Goal: Transaction & Acquisition: Download file/media

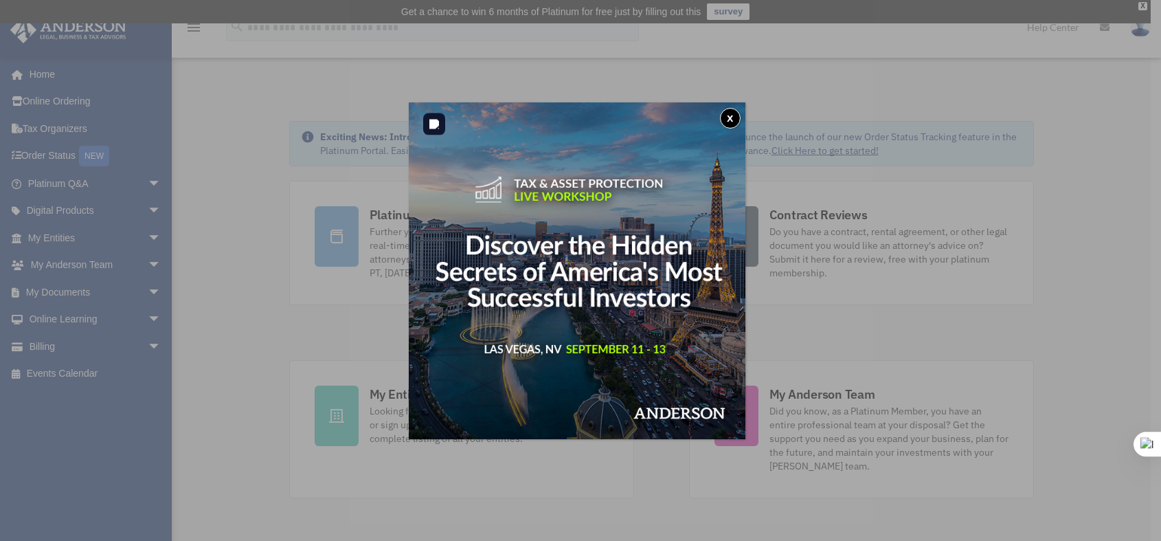
click at [744, 120] on img at bounding box center [577, 270] width 337 height 337
click at [244, 347] on div "x" at bounding box center [580, 270] width 1161 height 541
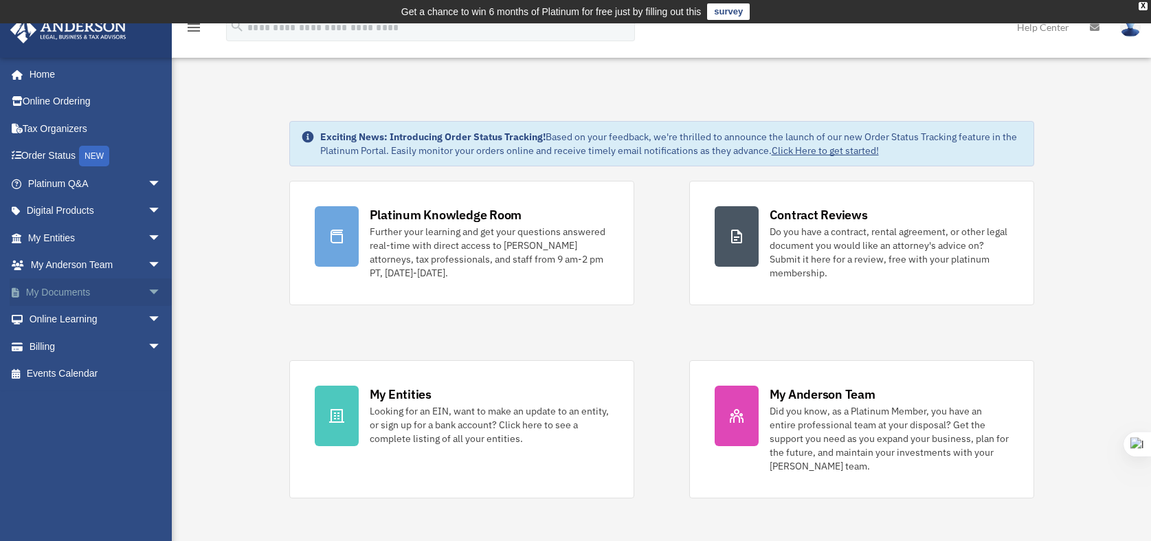
click at [154, 291] on span "arrow_drop_down" at bounding box center [161, 292] width 27 height 28
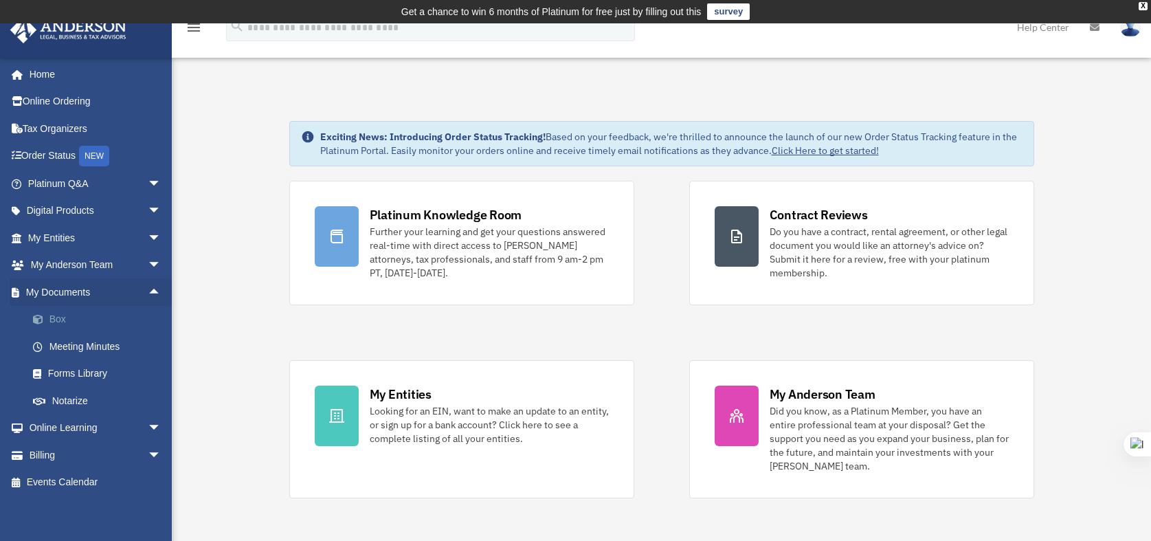
click at [102, 317] on link "Box" at bounding box center [100, 319] width 163 height 27
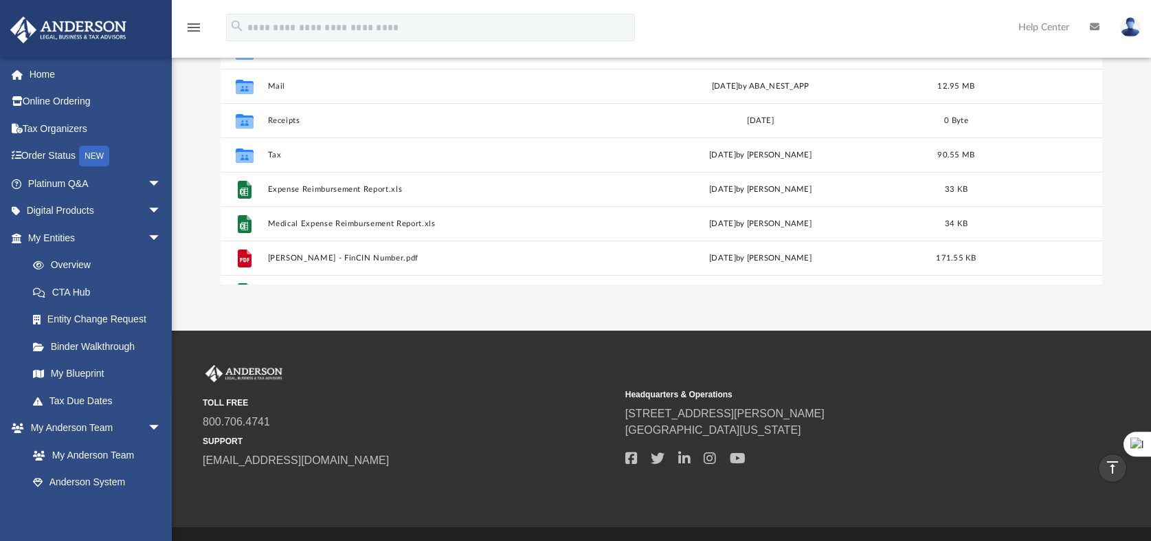
scroll to position [7, 0]
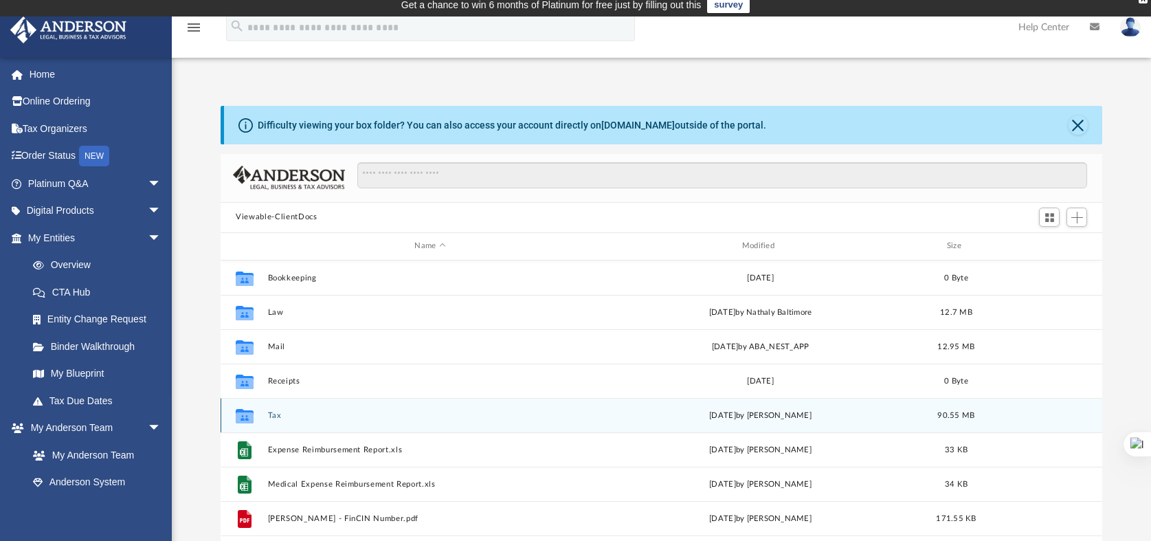
click at [274, 416] on button "Tax" at bounding box center [430, 414] width 324 height 9
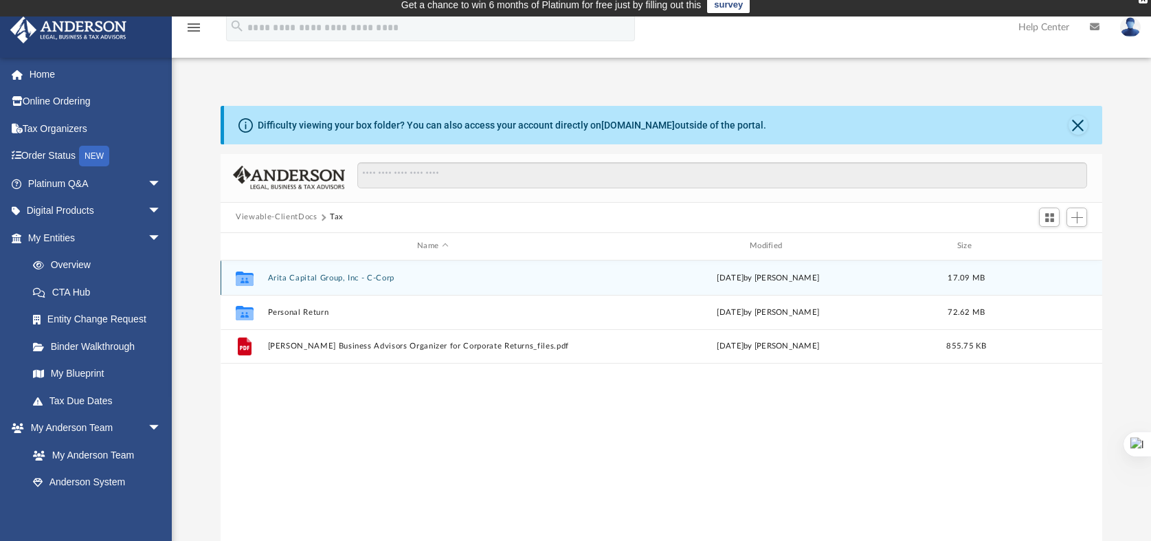
click at [370, 275] on button "Arita Capital Group, Inc - C-Corp" at bounding box center [433, 277] width 330 height 9
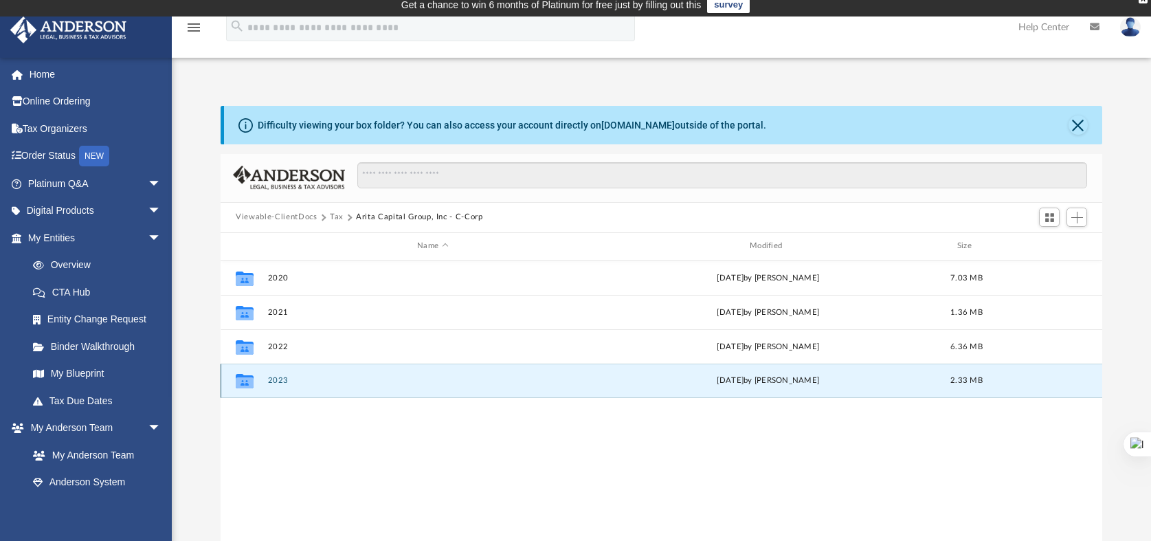
click at [273, 379] on button "2023" at bounding box center [433, 380] width 330 height 9
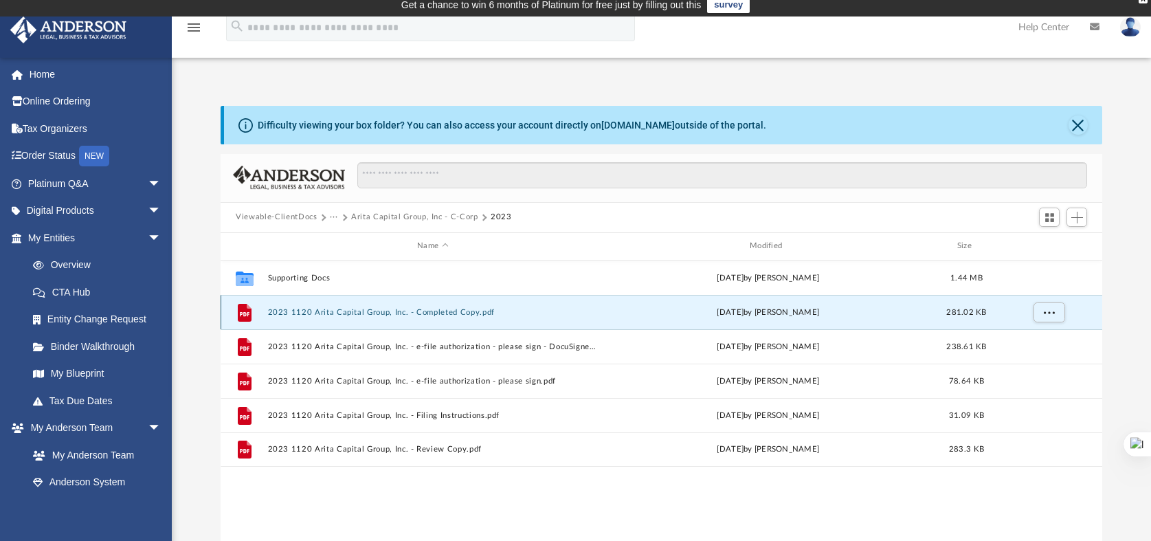
click at [364, 311] on button "2023 1120 Arita Capital Group, Inc. - Completed Copy.pdf" at bounding box center [433, 311] width 330 height 9
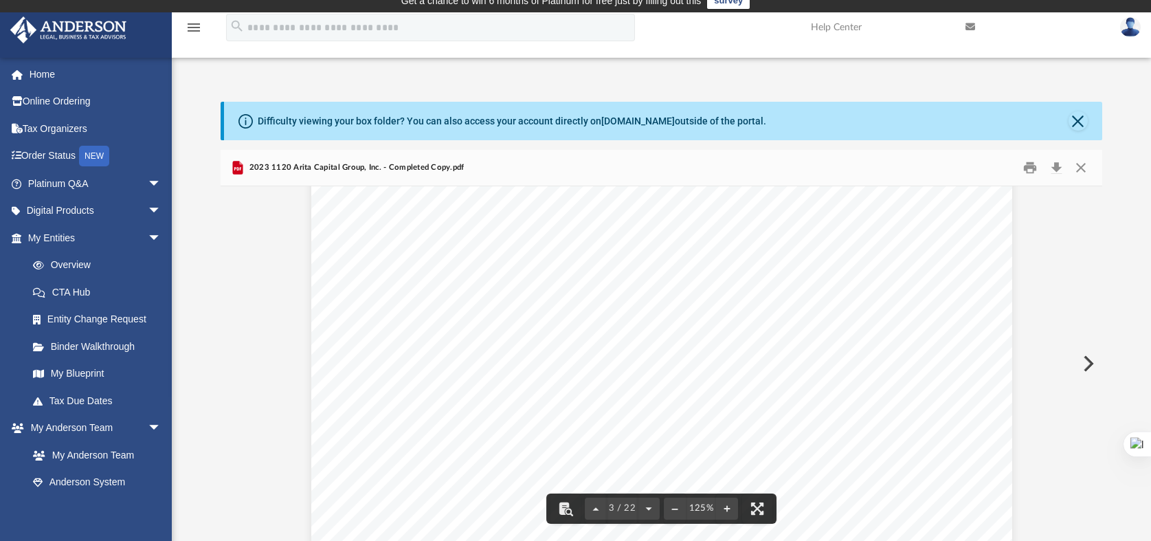
scroll to position [2532, 0]
click at [1058, 164] on button "Download" at bounding box center [1056, 167] width 25 height 21
click at [1080, 124] on button "Close" at bounding box center [1078, 120] width 19 height 19
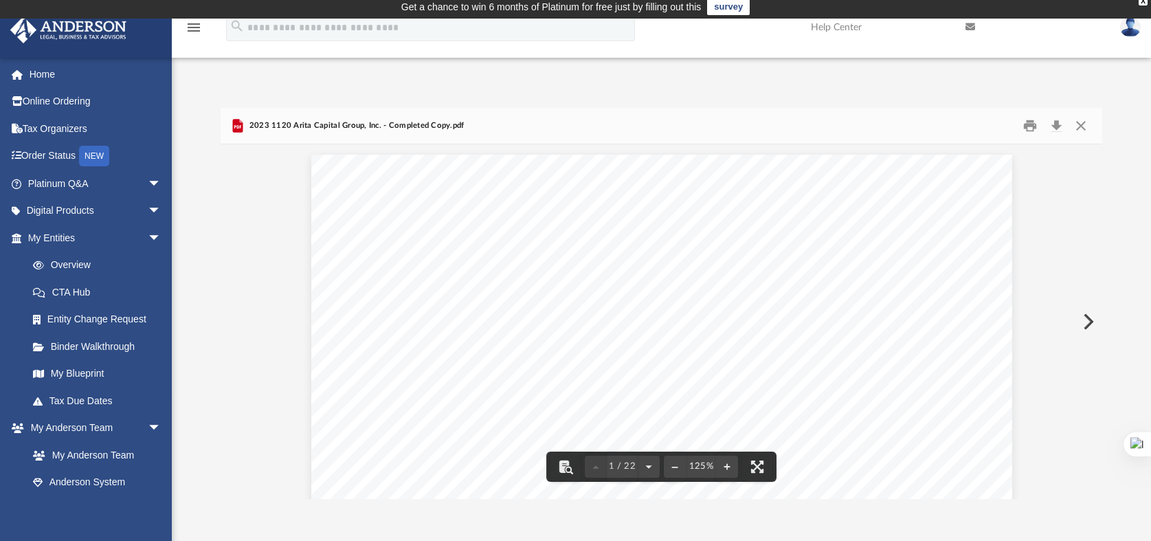
scroll to position [0, 0]
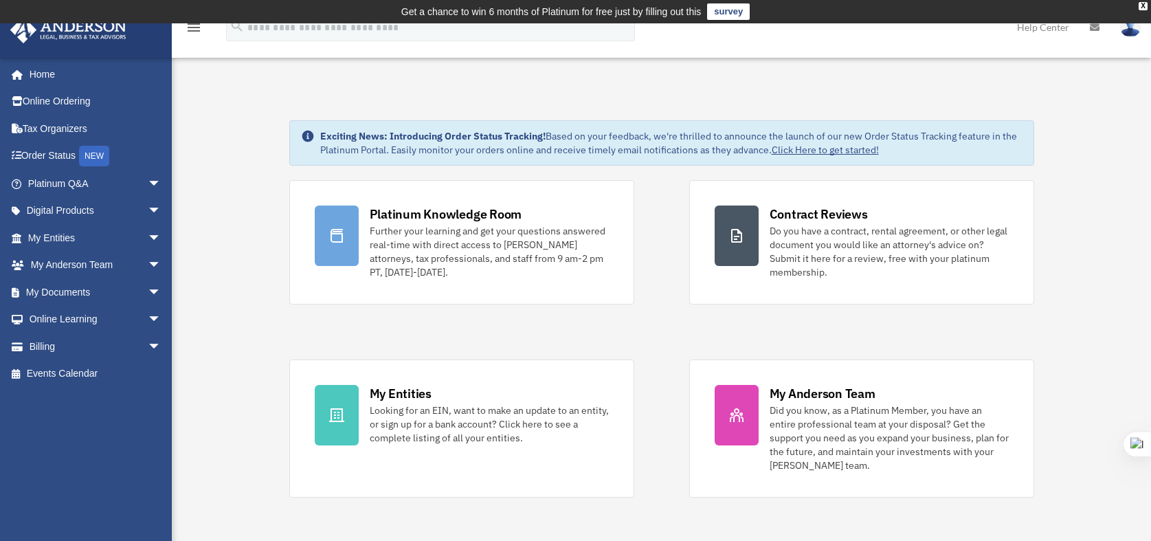
click at [201, 32] on icon "menu" at bounding box center [194, 27] width 16 height 16
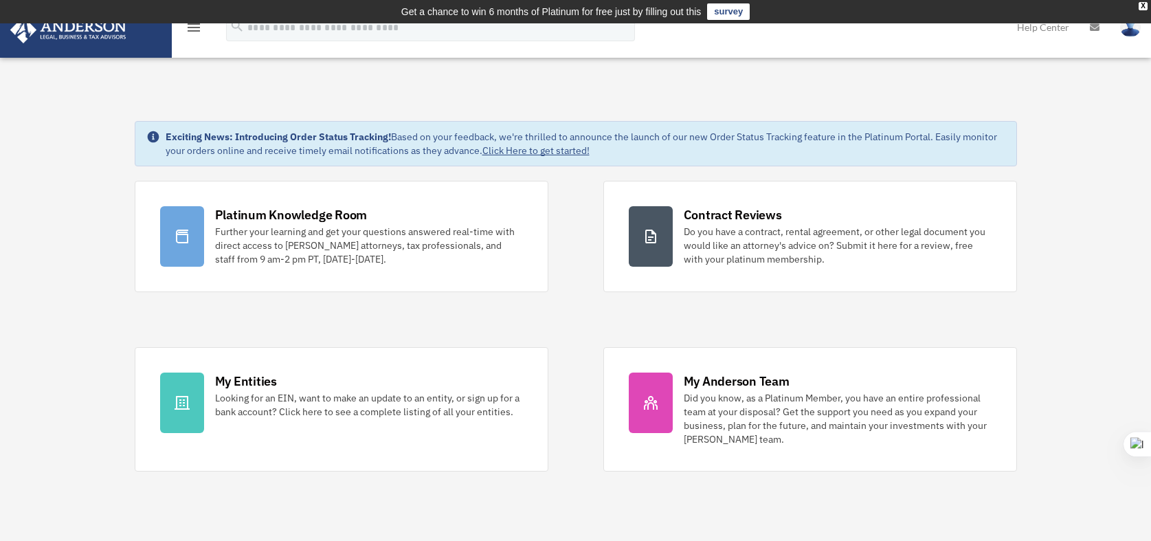
click at [201, 32] on icon "menu" at bounding box center [194, 27] width 16 height 16
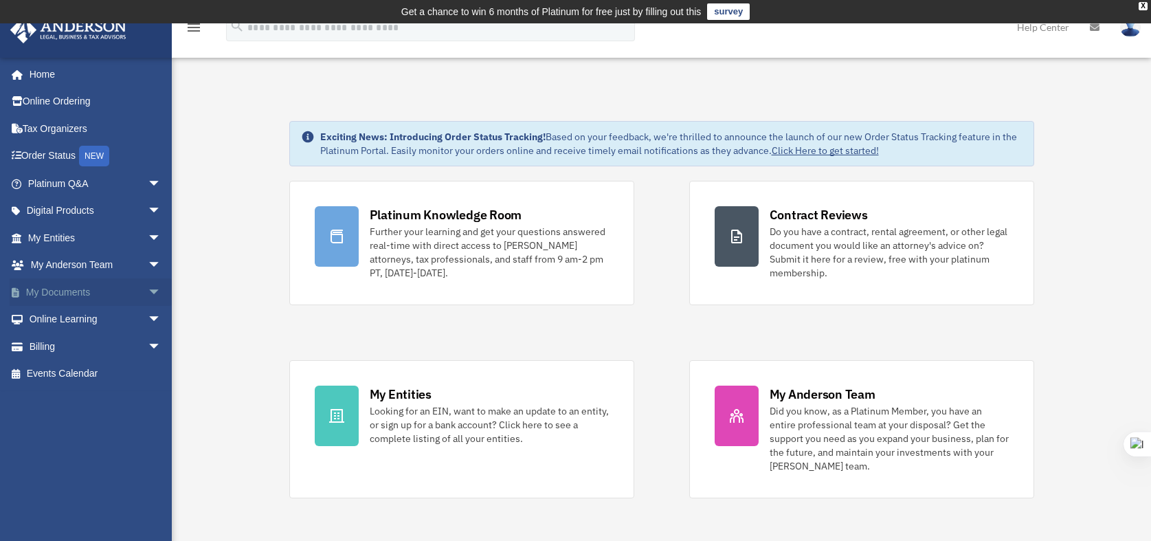
click at [148, 287] on span "arrow_drop_down" at bounding box center [161, 292] width 27 height 28
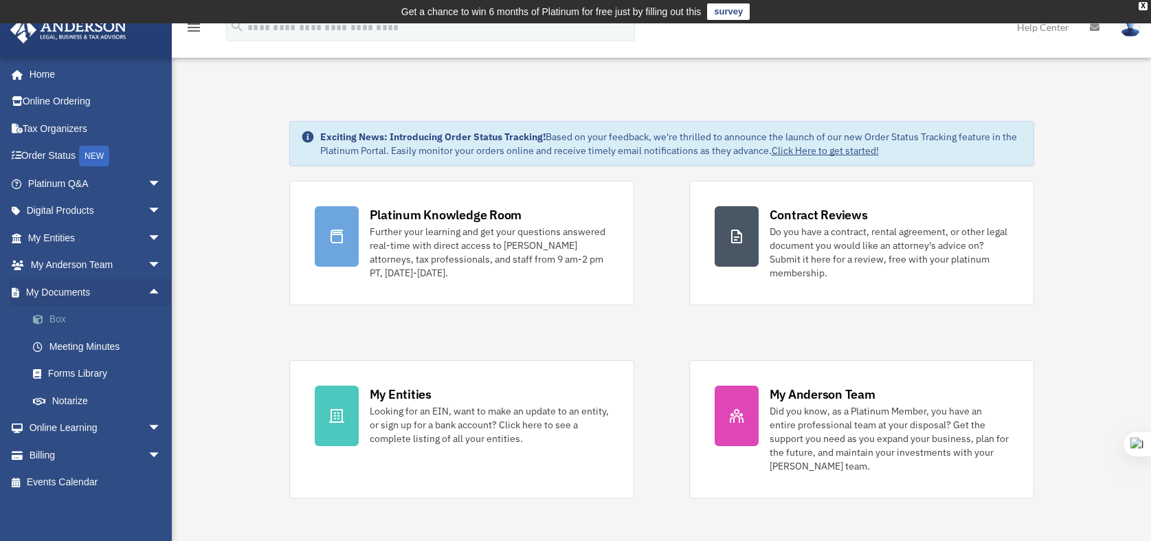
click at [87, 321] on link "Box" at bounding box center [100, 319] width 163 height 27
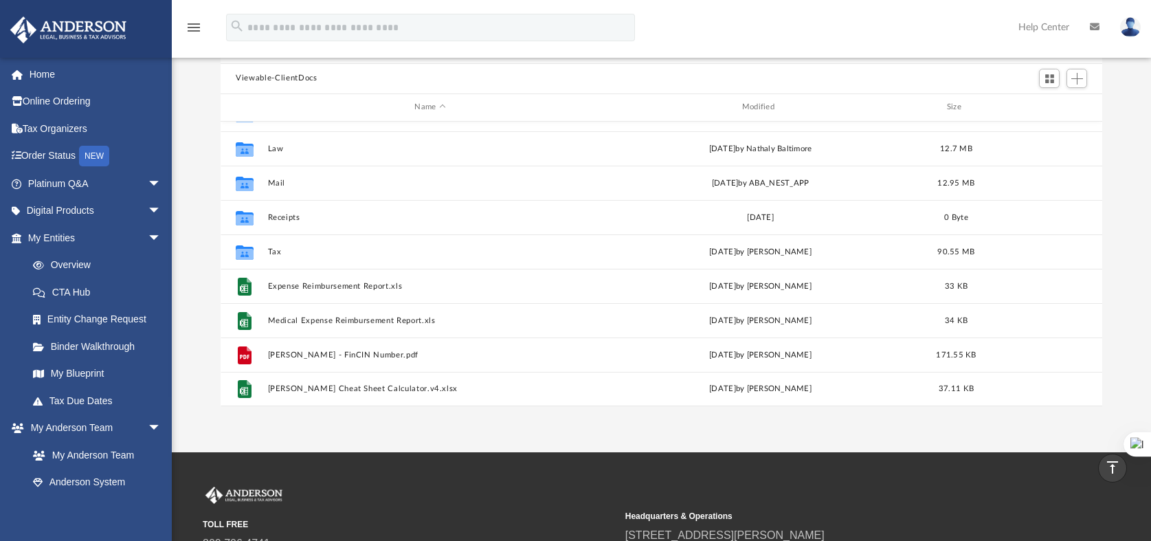
scroll to position [91, 0]
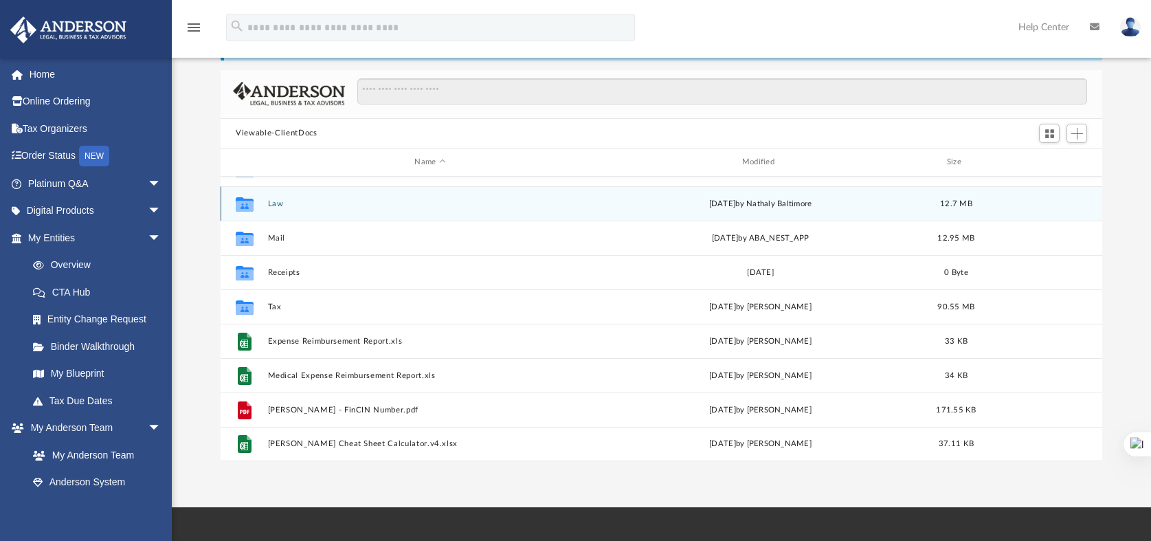
click at [278, 206] on button "Law" at bounding box center [430, 203] width 324 height 9
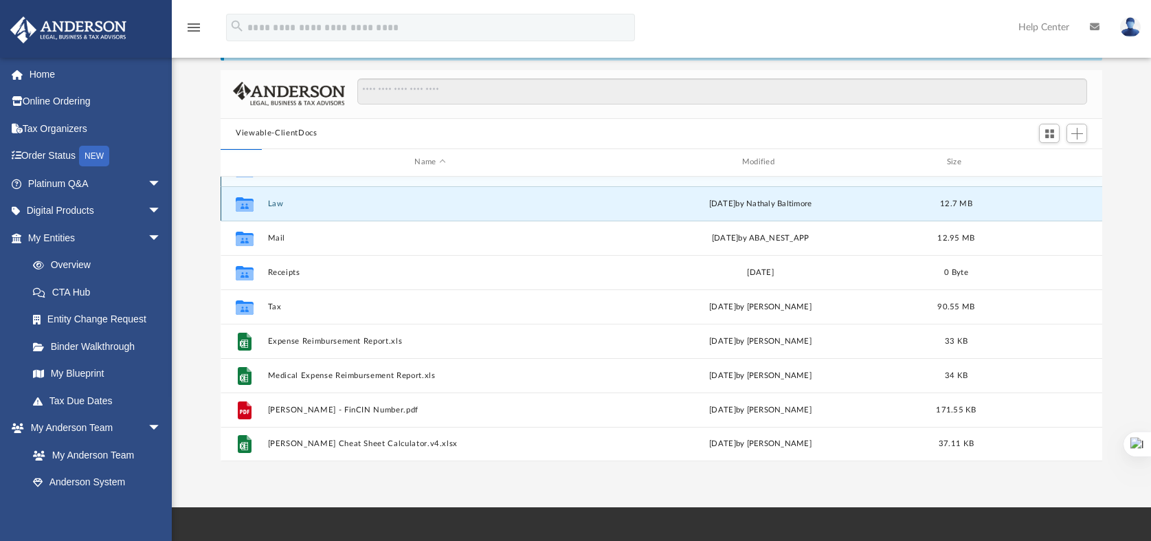
scroll to position [0, 0]
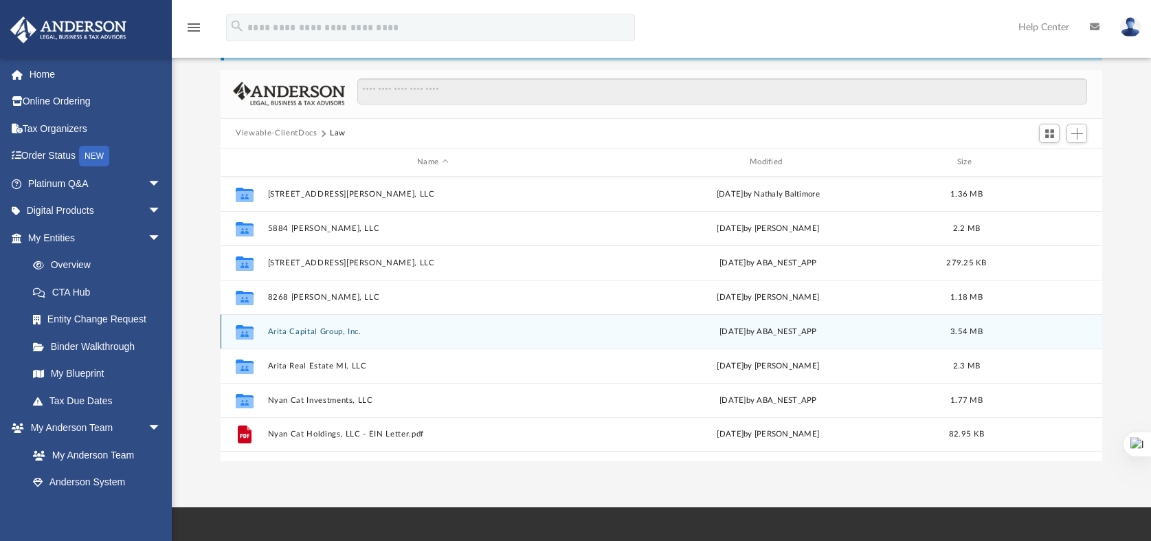
click at [327, 328] on button "Arita Capital Group, Inc." at bounding box center [433, 330] width 330 height 9
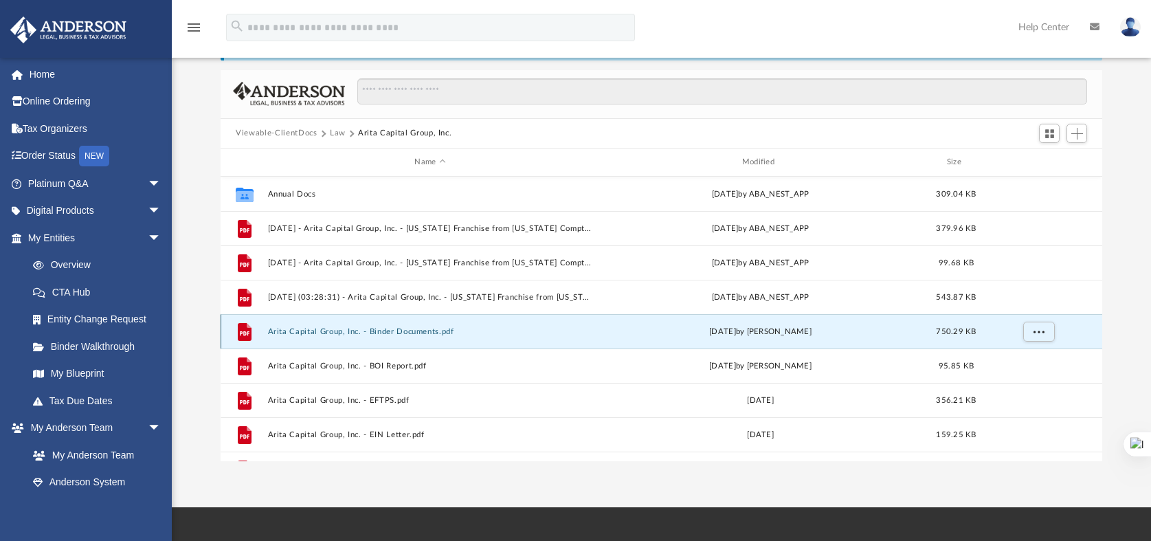
click at [421, 331] on button "Arita Capital Group, Inc. - Binder Documents.pdf" at bounding box center [430, 330] width 324 height 9
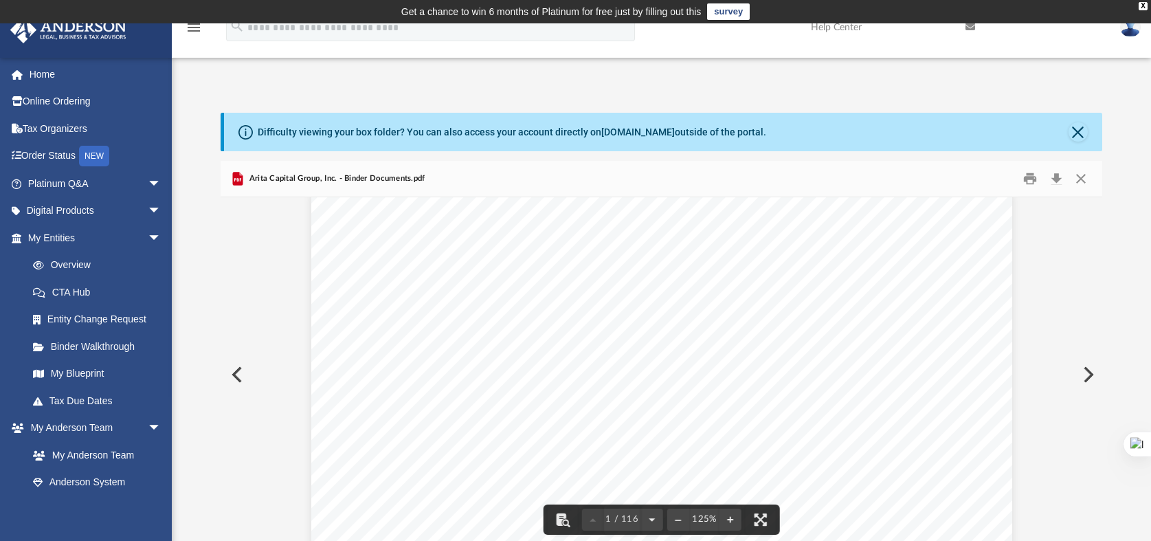
scroll to position [26, 0]
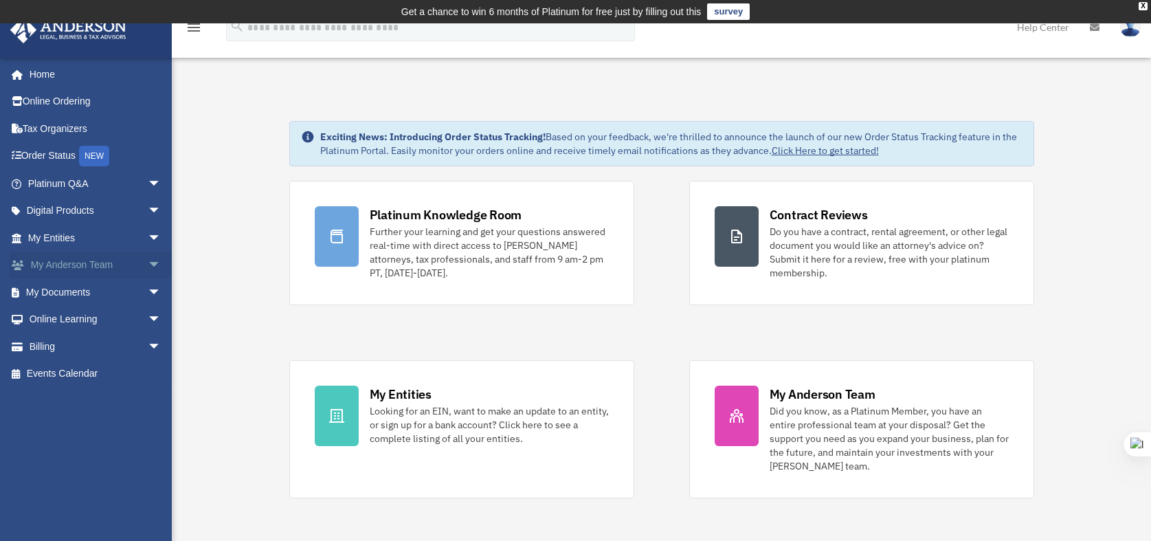
click at [148, 265] on span "arrow_drop_down" at bounding box center [161, 266] width 27 height 28
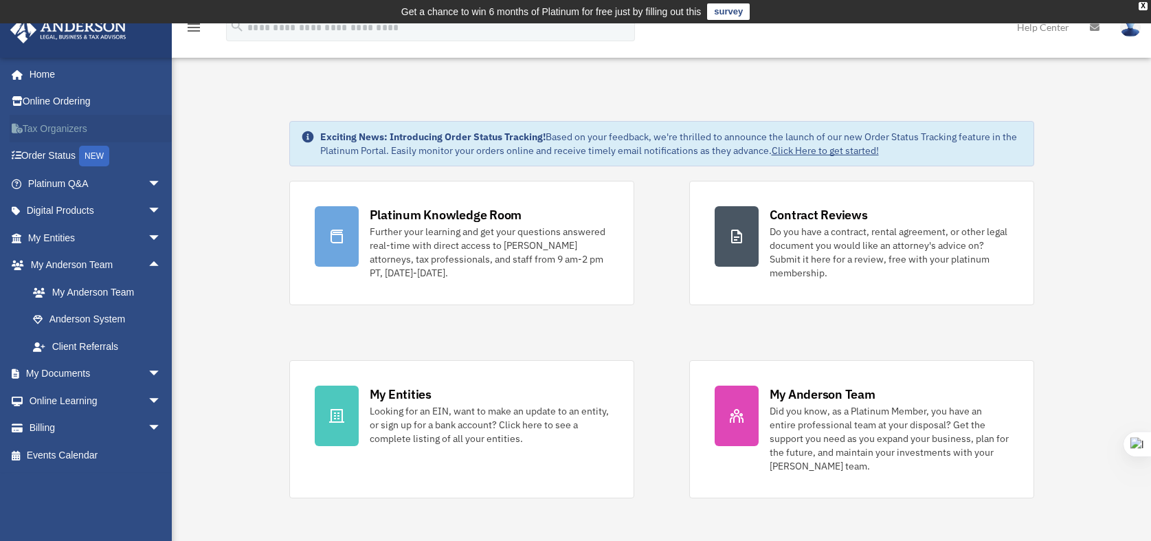
click at [63, 130] on link "Tax Organizers" at bounding box center [96, 128] width 172 height 27
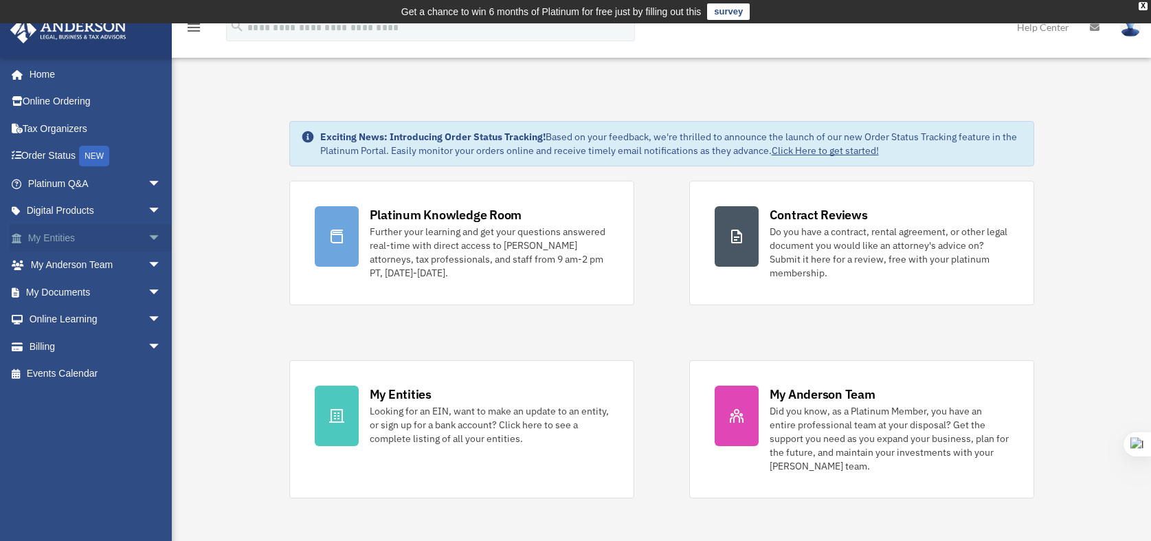
click at [150, 236] on span "arrow_drop_down" at bounding box center [161, 238] width 27 height 28
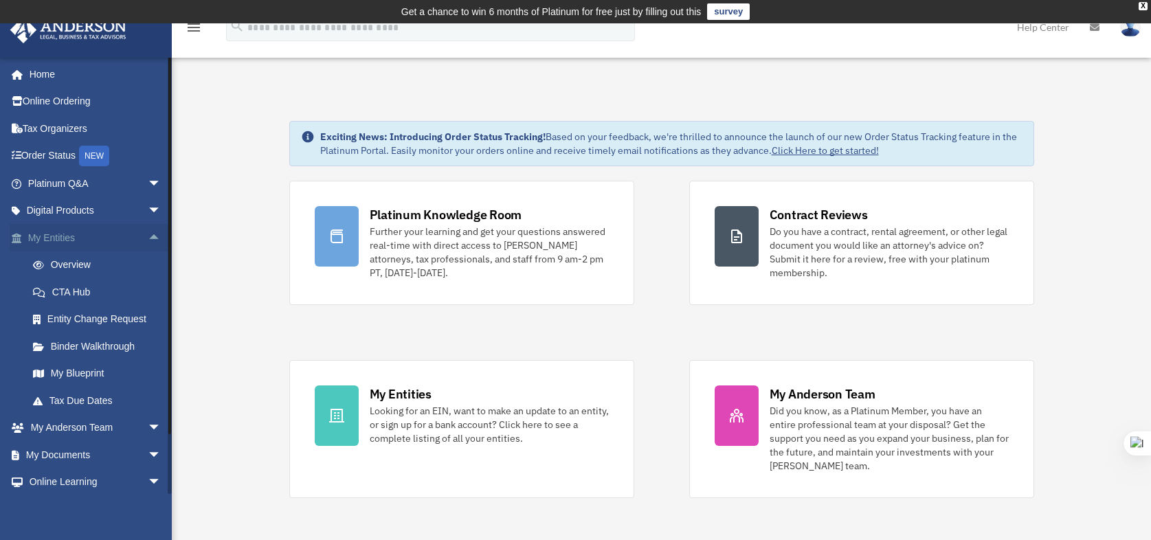
click at [58, 240] on link "My Entities arrow_drop_up" at bounding box center [96, 237] width 172 height 27
click at [87, 270] on link "Overview" at bounding box center [100, 265] width 163 height 27
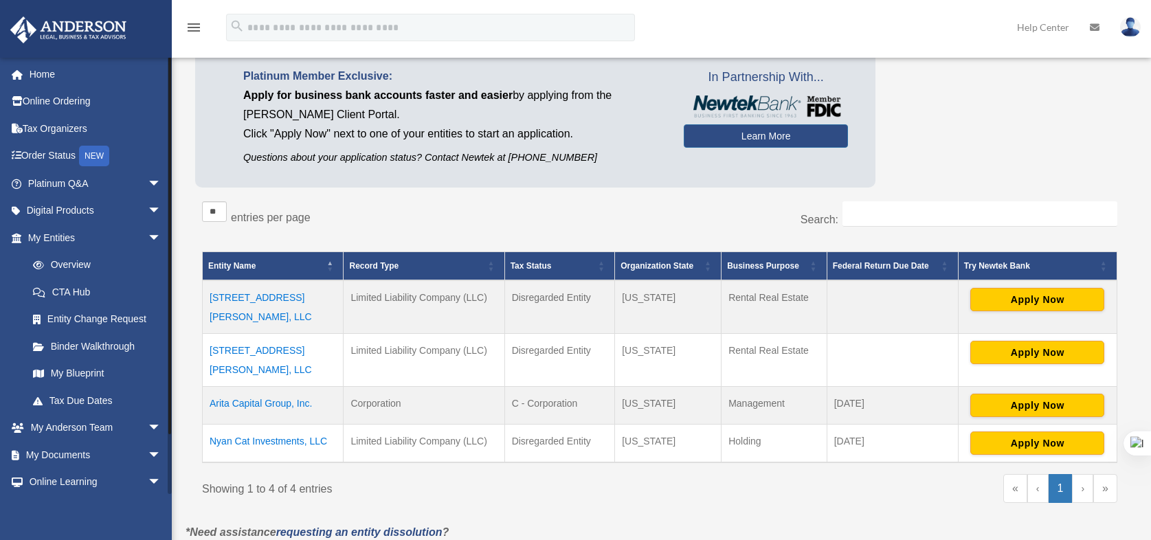
scroll to position [122, 0]
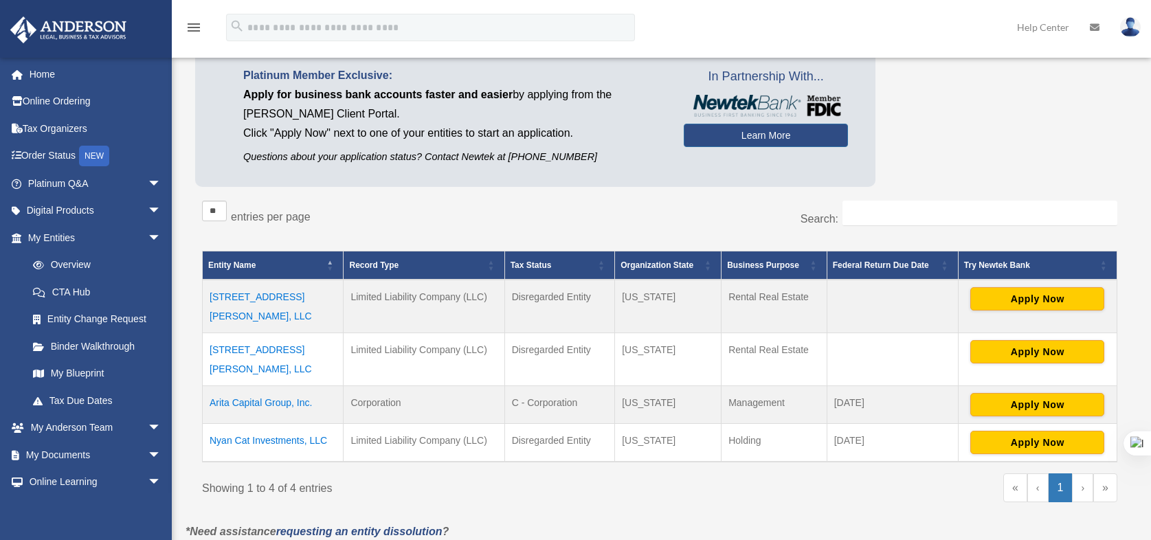
click at [291, 388] on td "Arita Capital Group, Inc." at bounding box center [273, 405] width 141 height 38
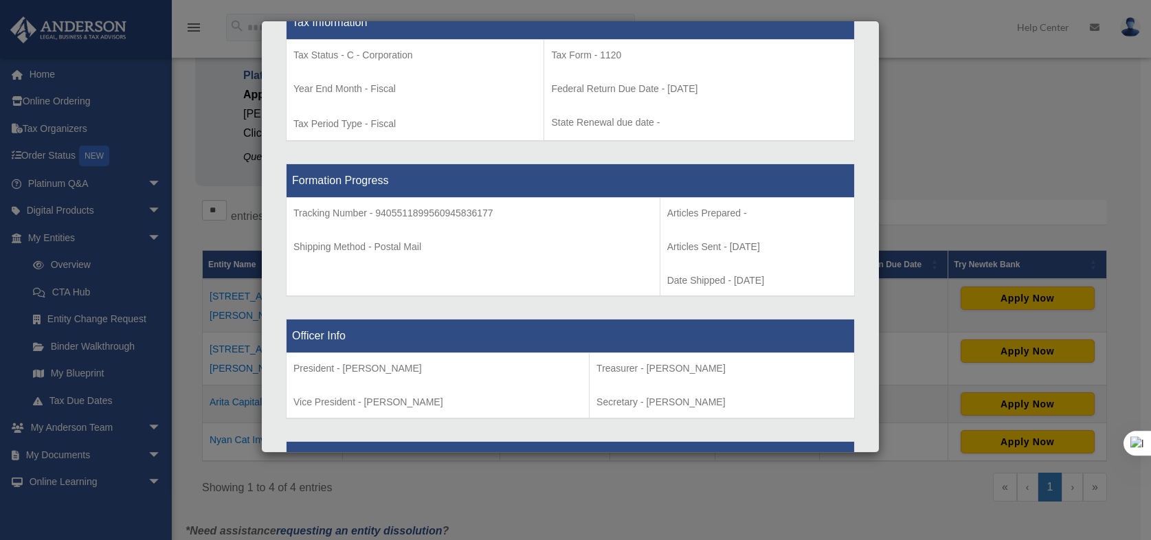
scroll to position [500, 0]
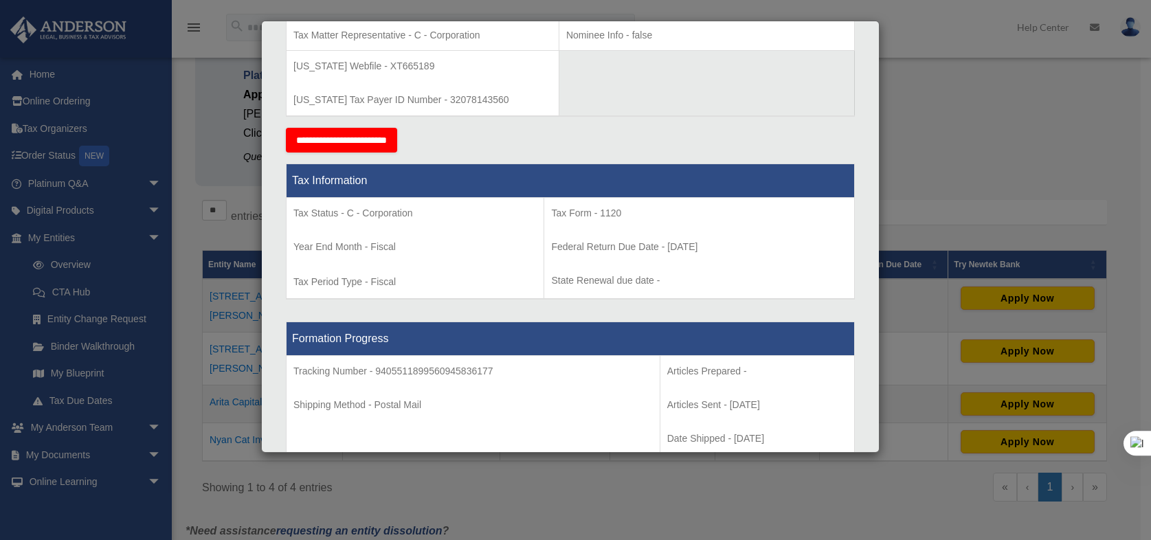
click at [275, 188] on div "Articles Sent Organizational Date" at bounding box center [570, 280] width 607 height 1426
click at [216, 366] on div "Details × Articles Sent Organizational Date" at bounding box center [575, 270] width 1151 height 540
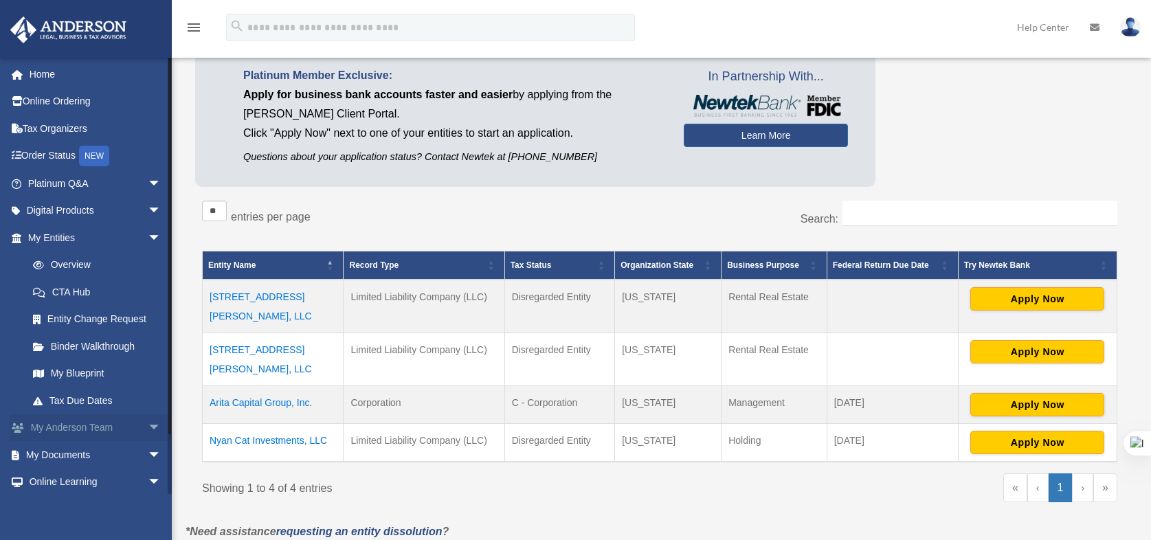
click at [148, 423] on span "arrow_drop_down" at bounding box center [161, 428] width 27 height 28
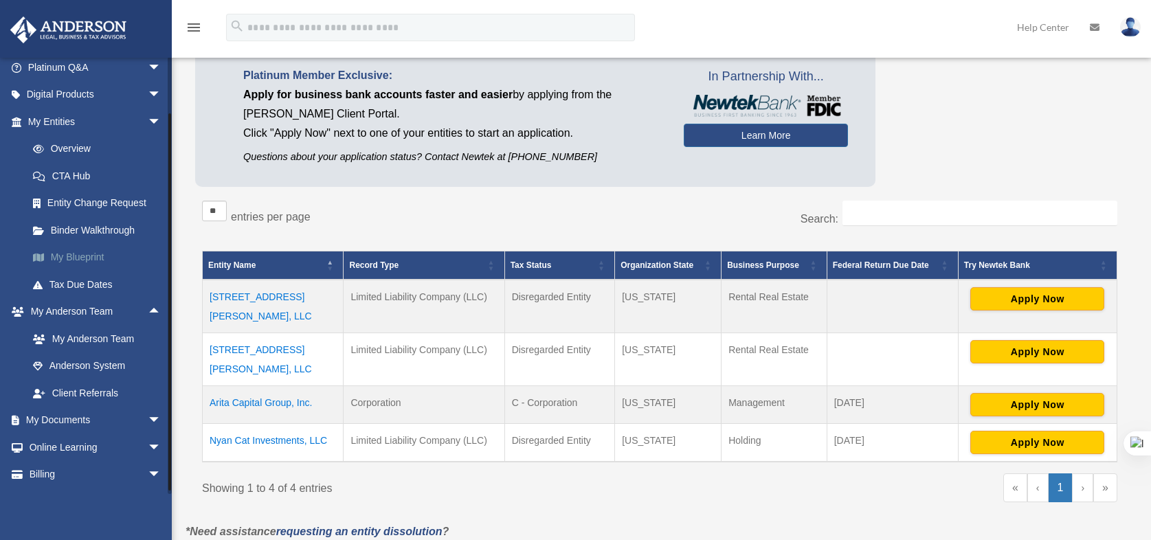
scroll to position [141, 0]
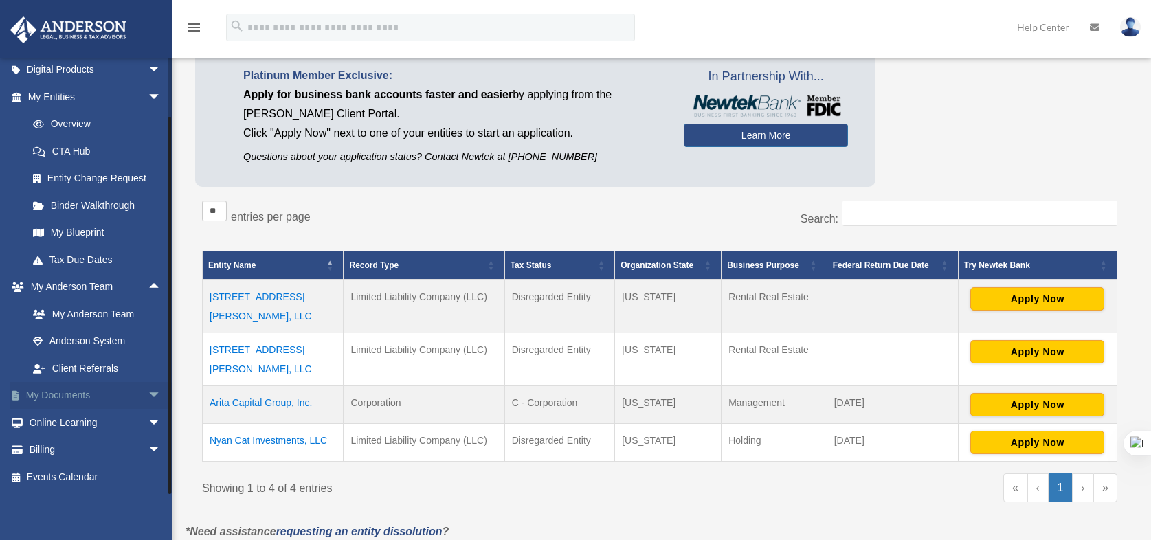
click at [148, 395] on span "arrow_drop_down" at bounding box center [161, 396] width 27 height 28
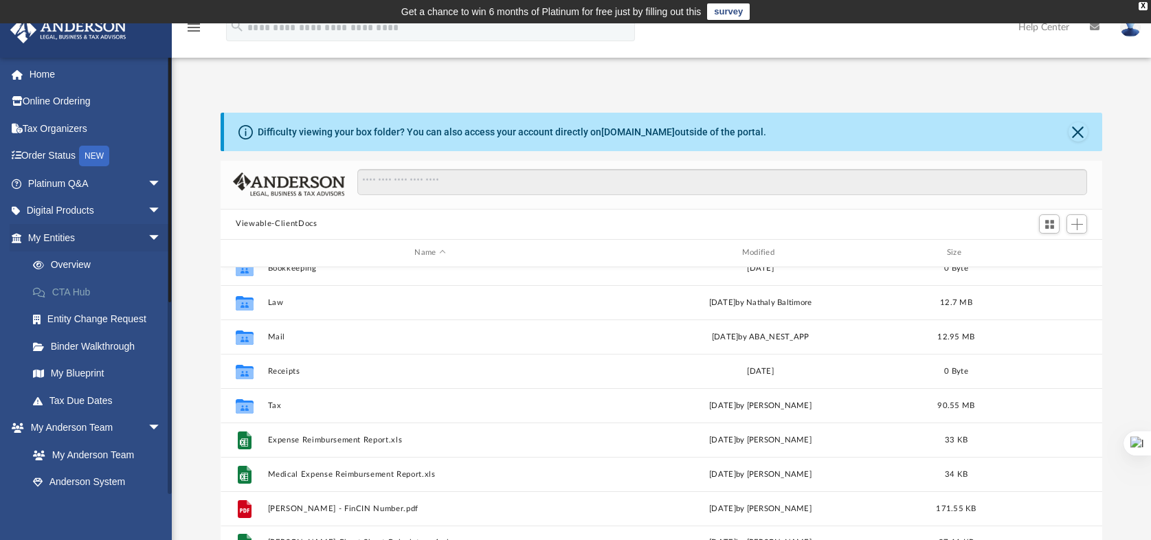
scroll to position [25, 0]
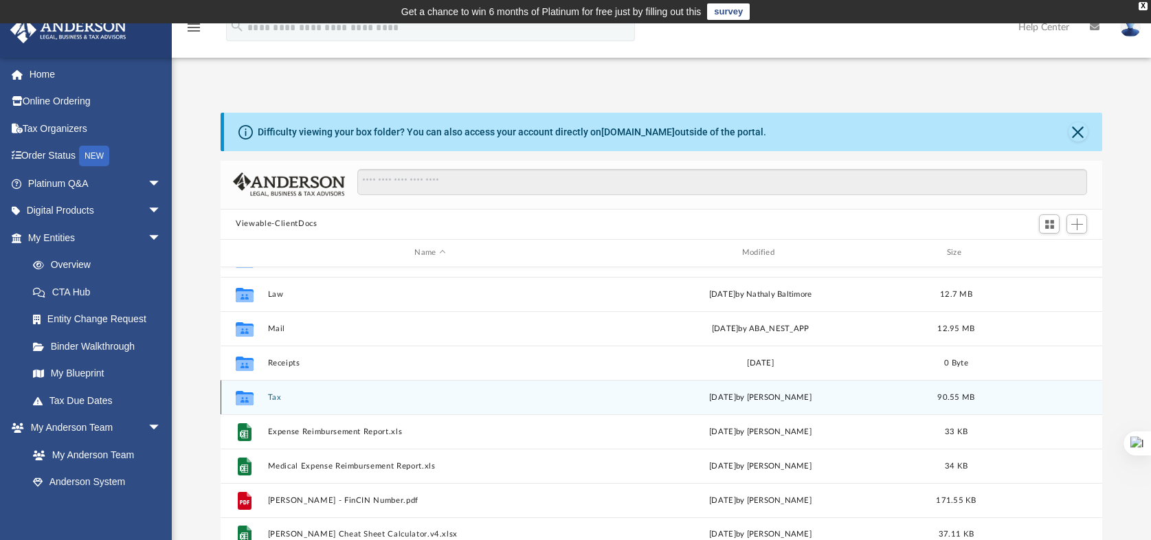
click at [271, 394] on button "Tax" at bounding box center [430, 396] width 324 height 9
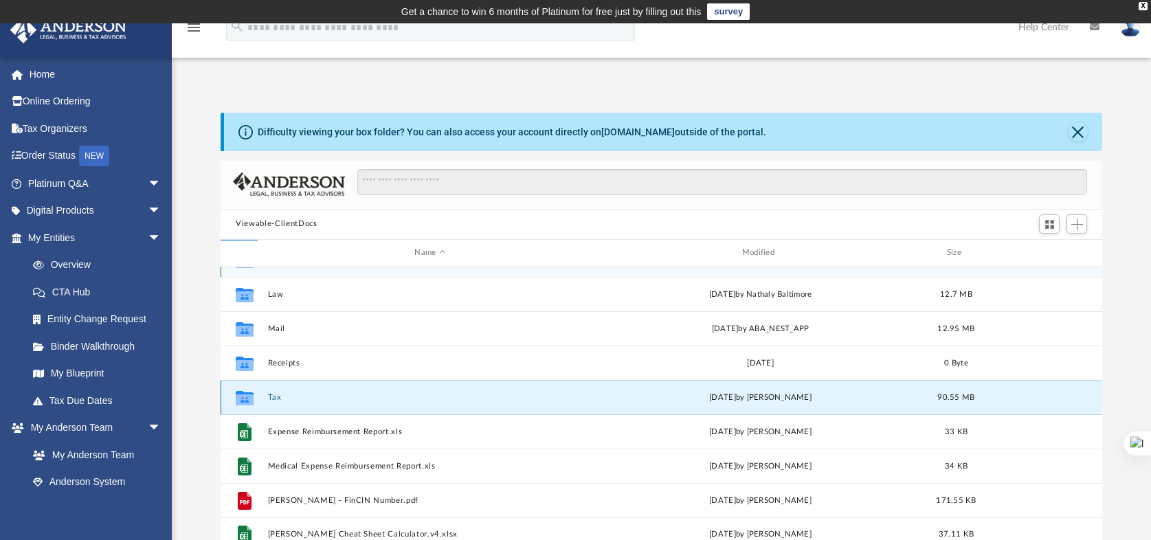
scroll to position [0, 0]
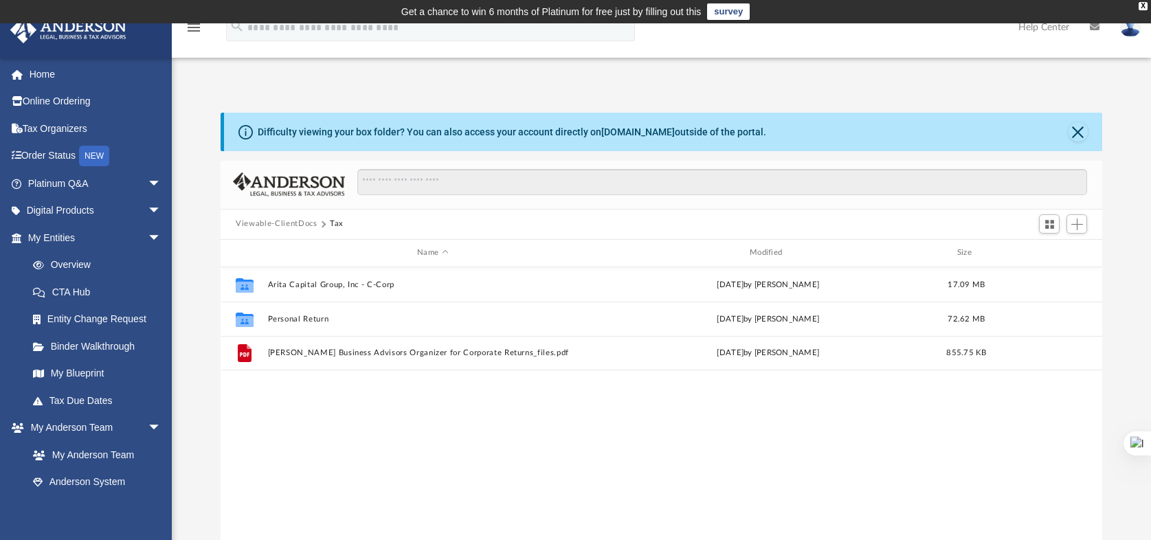
click at [278, 225] on button "Viewable-ClientDocs" at bounding box center [276, 224] width 81 height 12
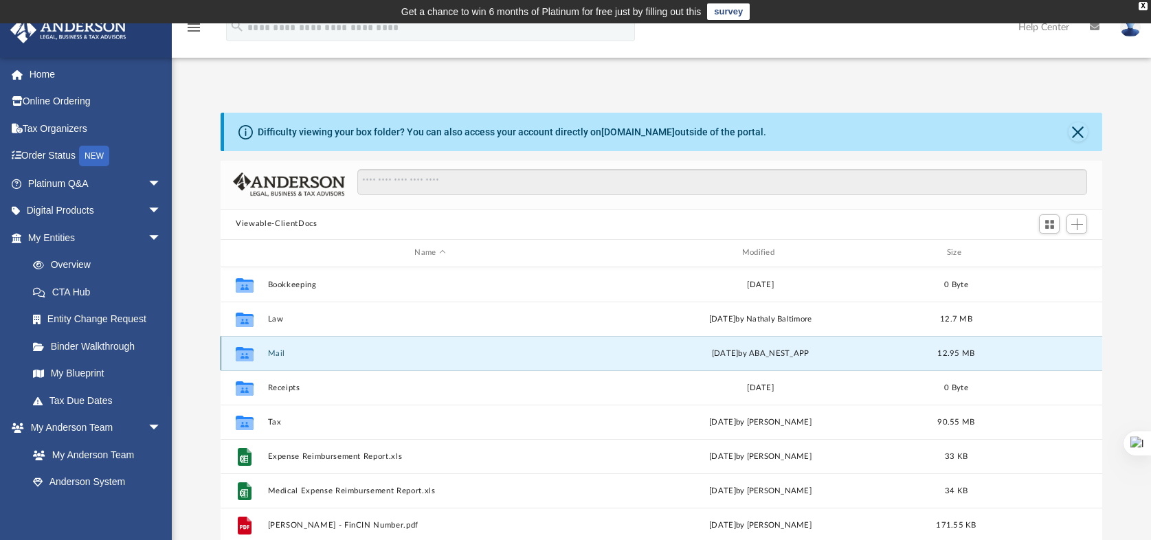
click at [275, 357] on button "Mail" at bounding box center [430, 352] width 324 height 9
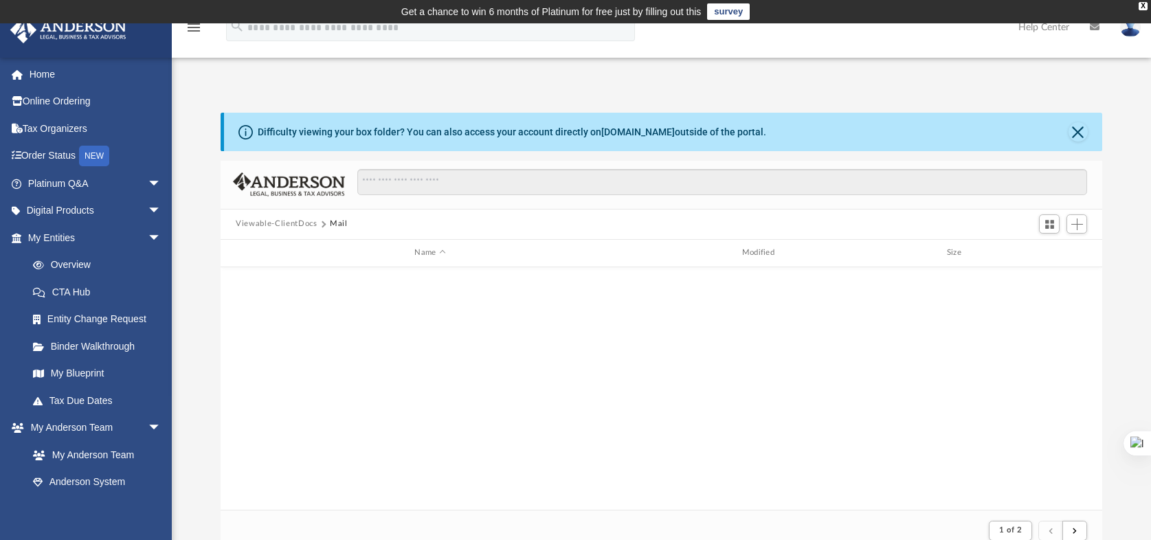
scroll to position [467, 0]
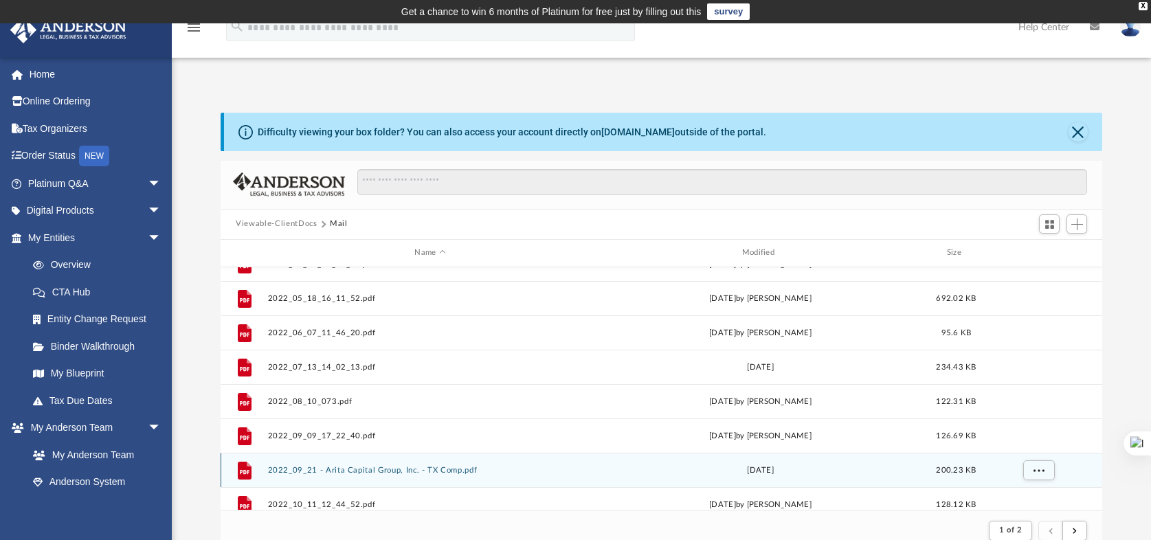
click at [438, 471] on button "2022_09_21 - Arita Capital Group, Inc. - TX Comp.pdf" at bounding box center [430, 469] width 324 height 9
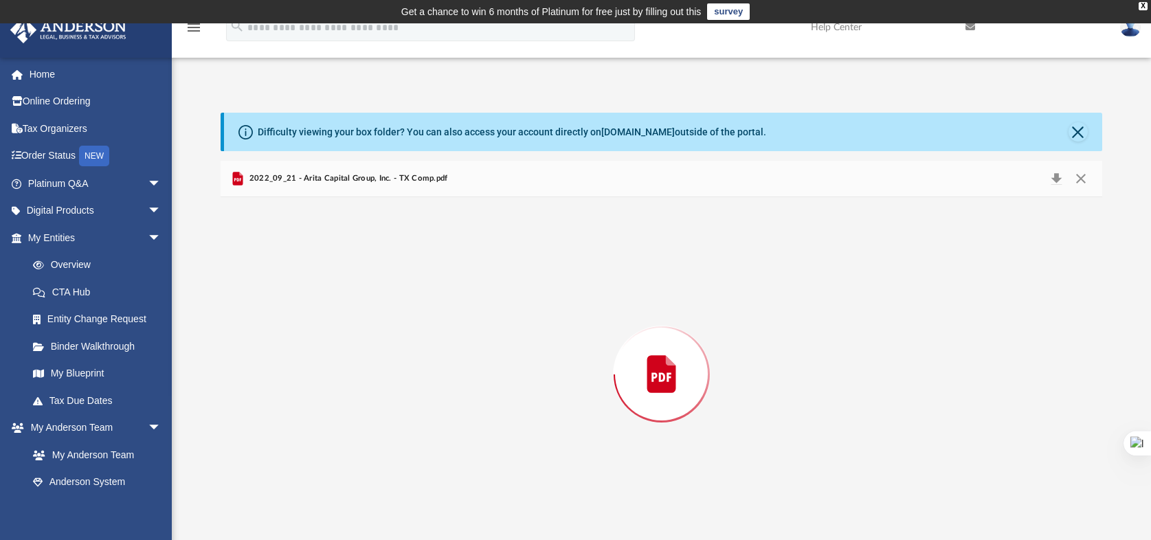
scroll to position [12, 0]
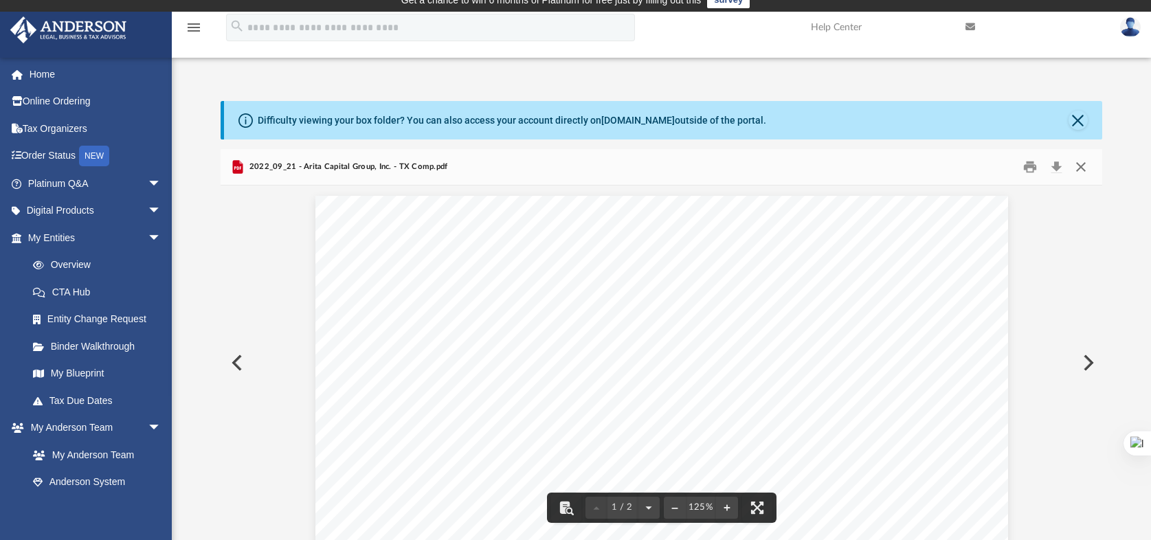
click at [1082, 168] on button "Close" at bounding box center [1080, 166] width 25 height 21
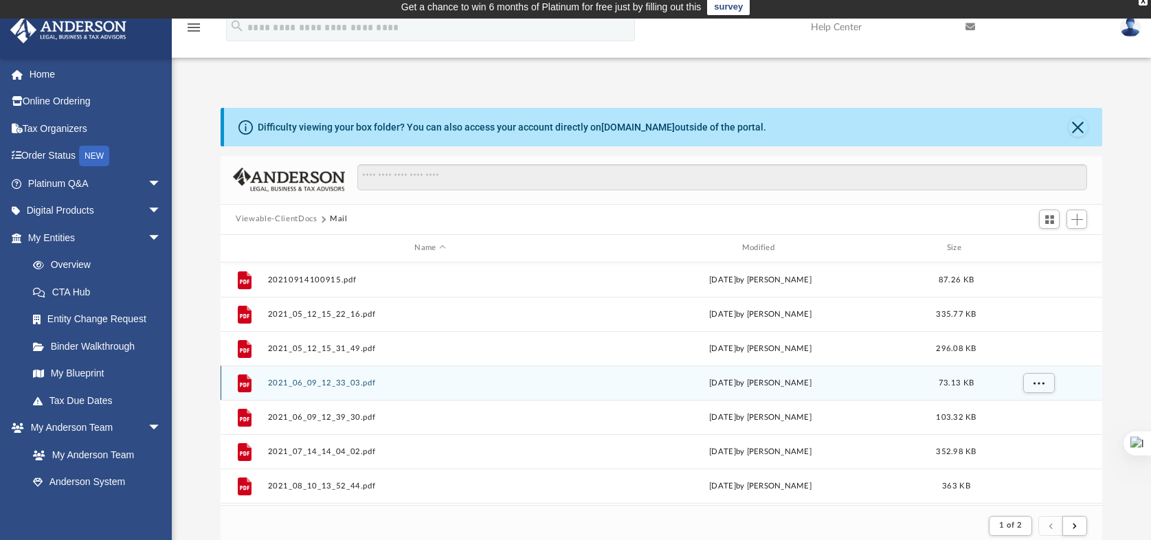
scroll to position [0, 0]
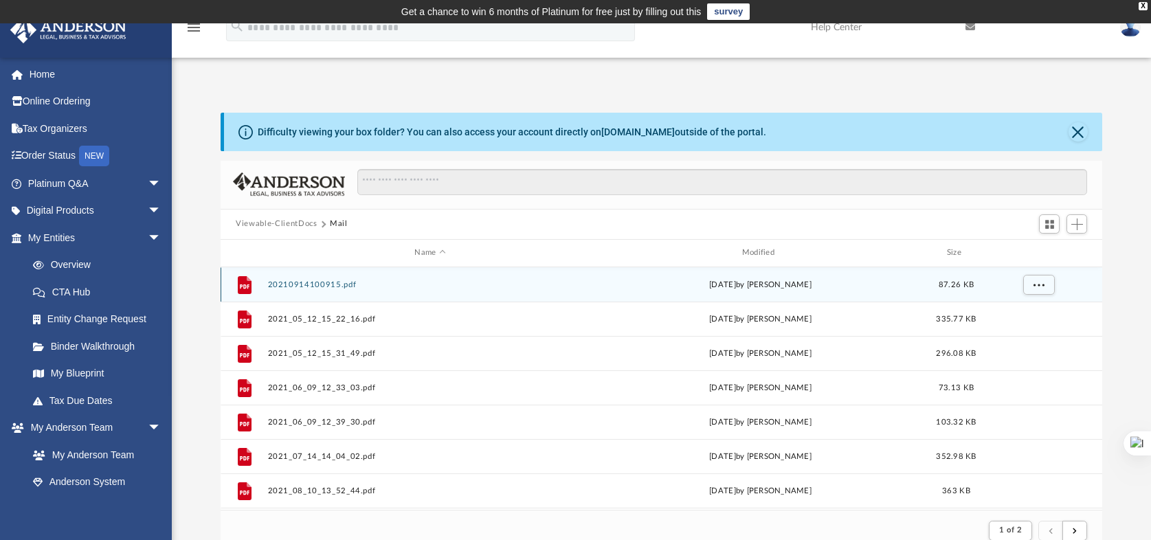
click at [324, 282] on button "20210914100915.pdf" at bounding box center [430, 284] width 324 height 9
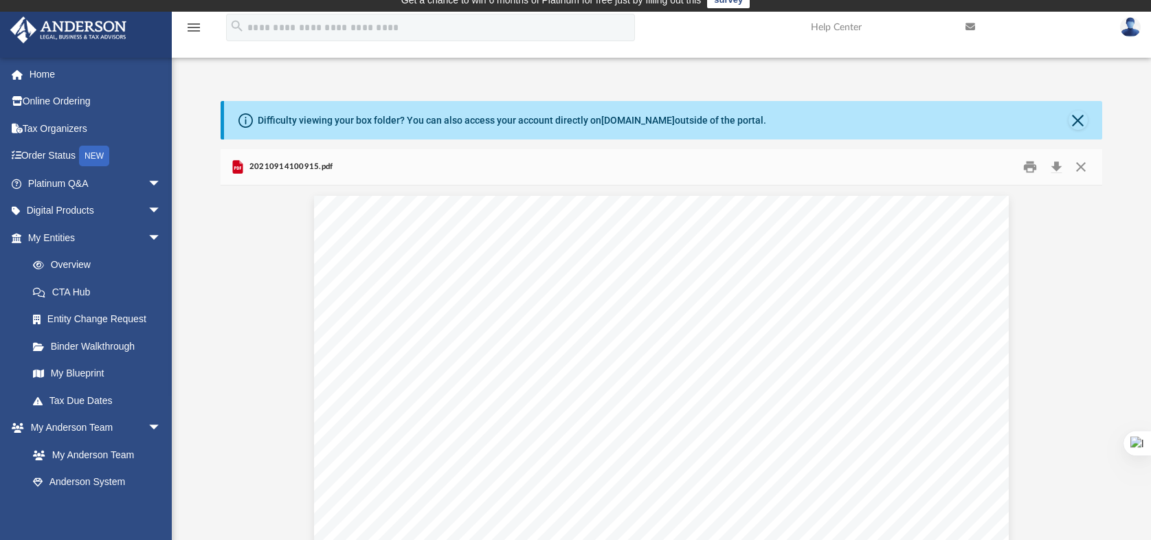
scroll to position [3, 0]
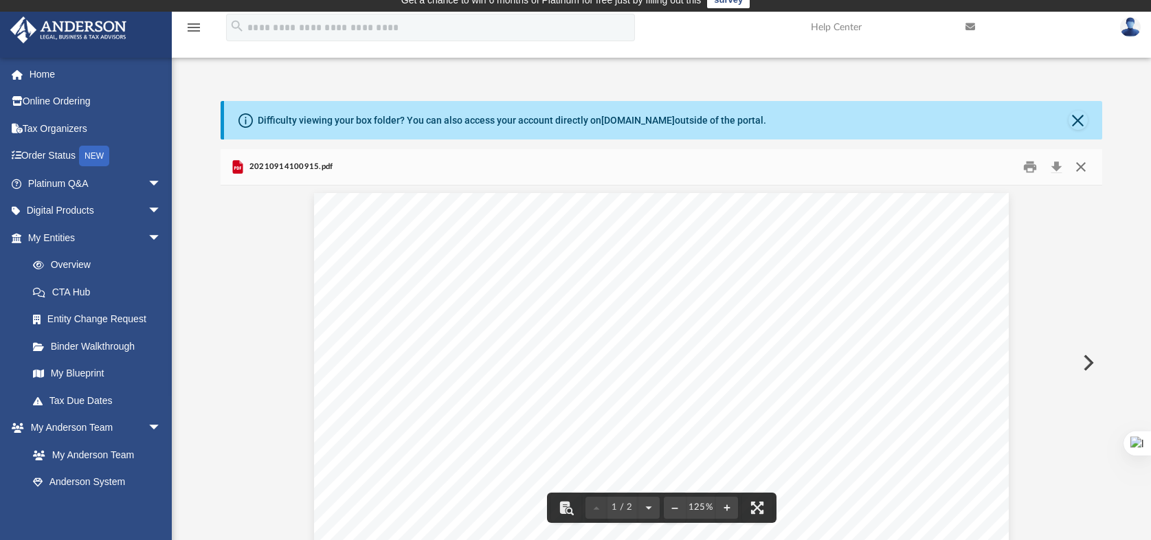
click at [1085, 161] on button "Close" at bounding box center [1080, 166] width 25 height 21
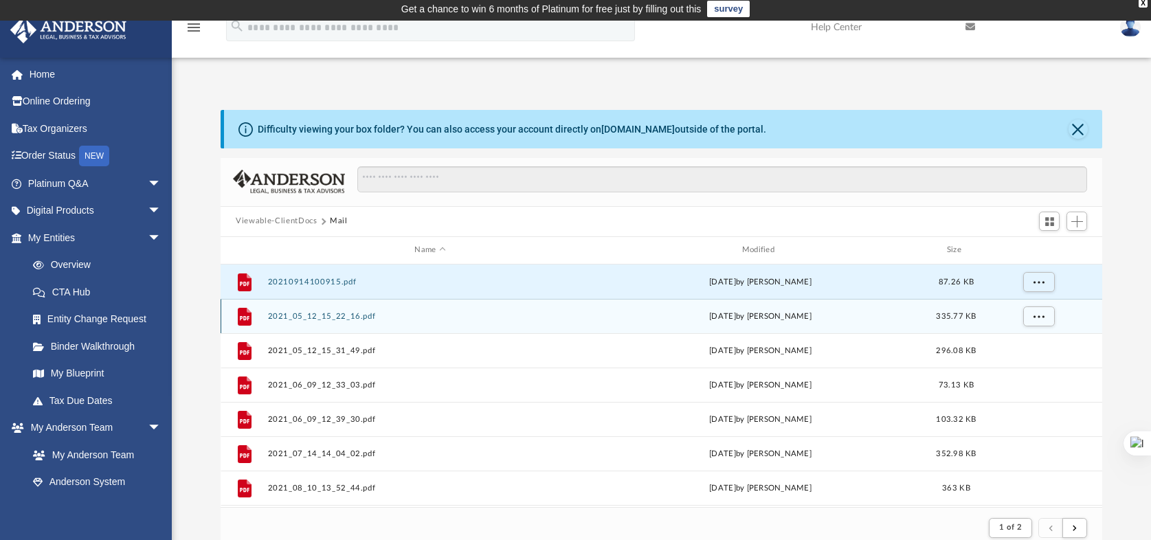
scroll to position [0, 0]
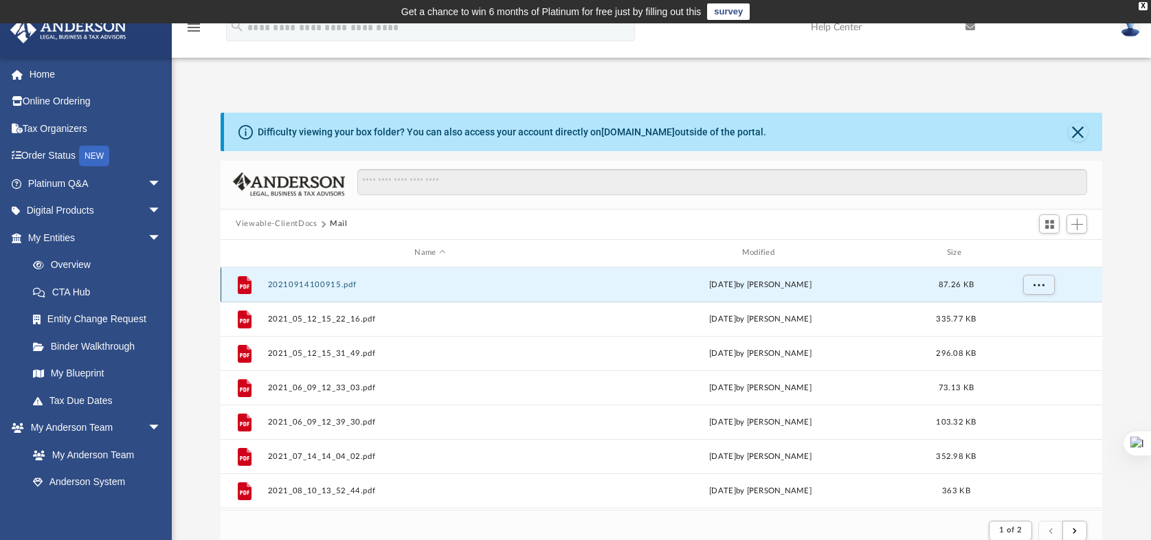
click at [313, 279] on div "File 20210914100915.pdf [DATE] by [PERSON_NAME] 87.26 KB" at bounding box center [662, 284] width 882 height 34
click at [314, 283] on button "20210914100915.pdf" at bounding box center [430, 284] width 324 height 9
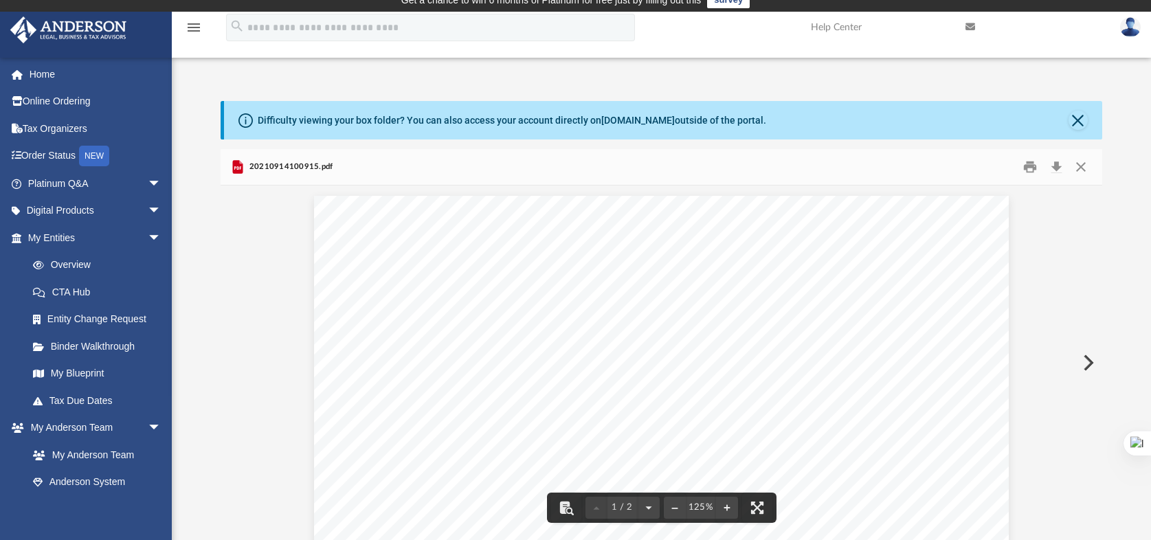
click at [1093, 164] on div "20210914100915.pdf" at bounding box center [662, 167] width 882 height 36
click at [1083, 166] on button "Close" at bounding box center [1080, 166] width 25 height 21
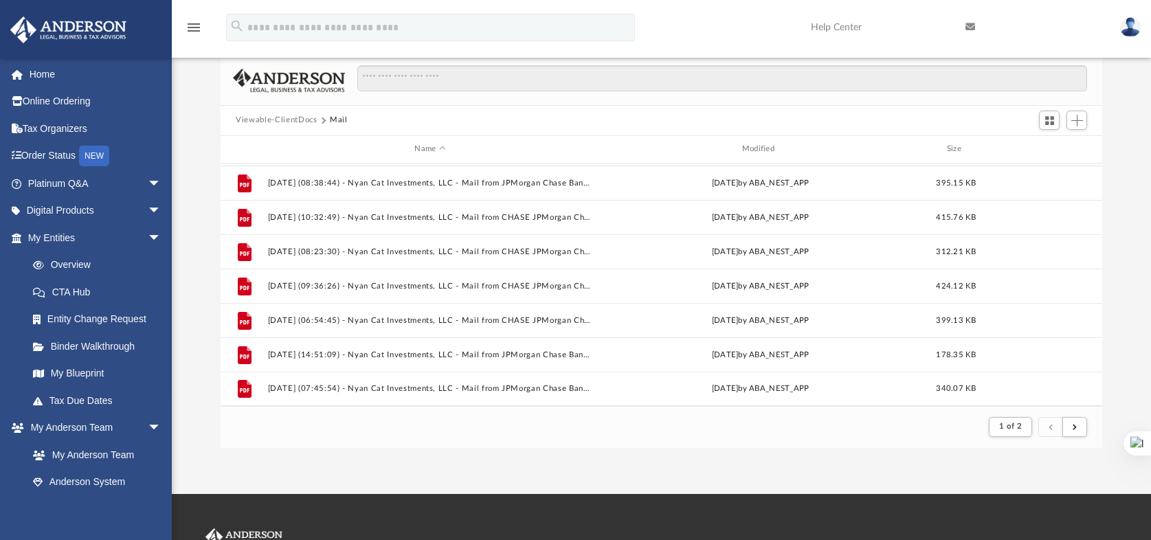
scroll to position [105, 0]
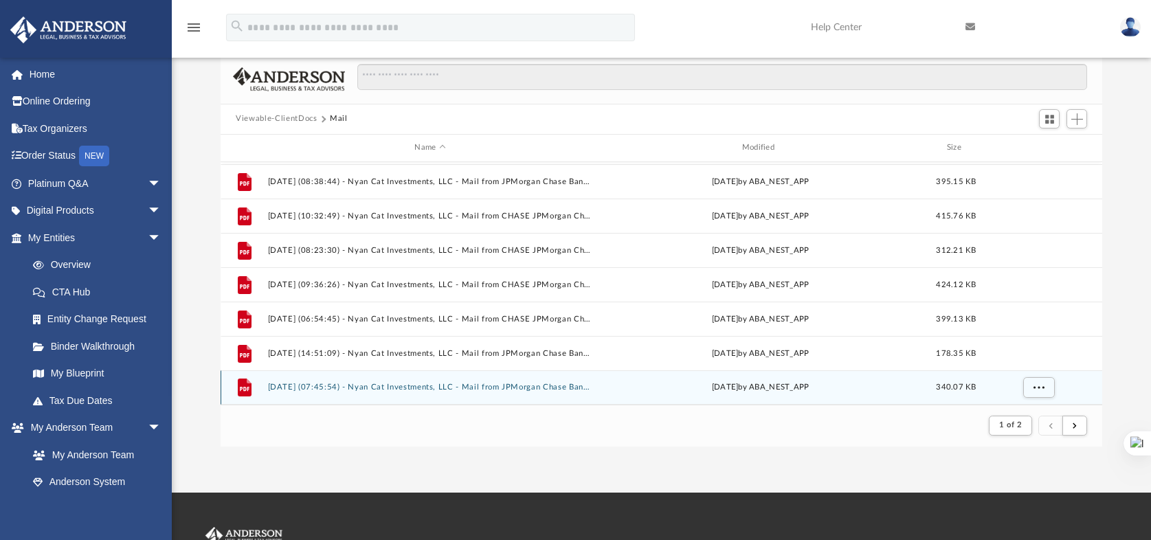
click at [436, 394] on div "File [DATE] (07:45:54) - Nyan Cat Investments, LLC - Mail from JPMorgan Chase B…" at bounding box center [662, 387] width 882 height 34
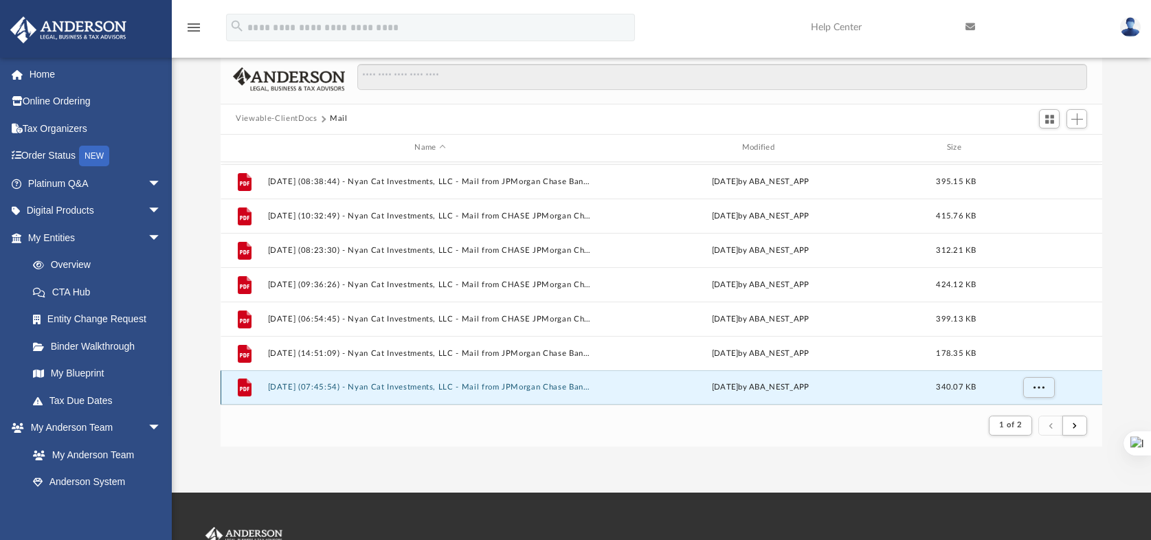
click at [449, 386] on button "[DATE] (07:45:54) - Nyan Cat Investments, LLC - Mail from JPMorgan Chase Bank, …" at bounding box center [430, 387] width 324 height 9
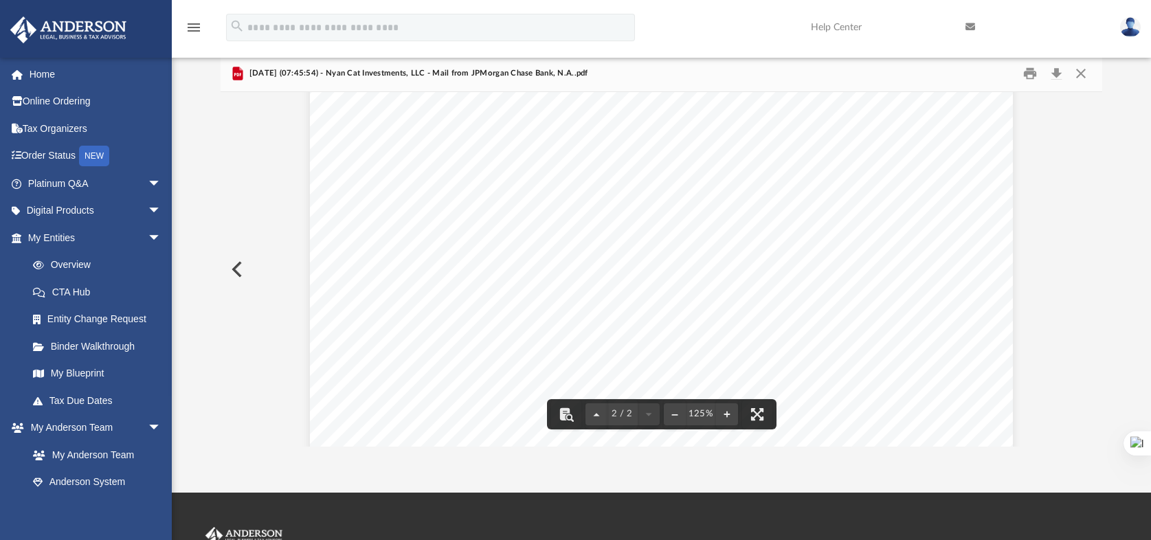
scroll to position [1480, 0]
click at [1086, 65] on button "Close" at bounding box center [1080, 73] width 25 height 21
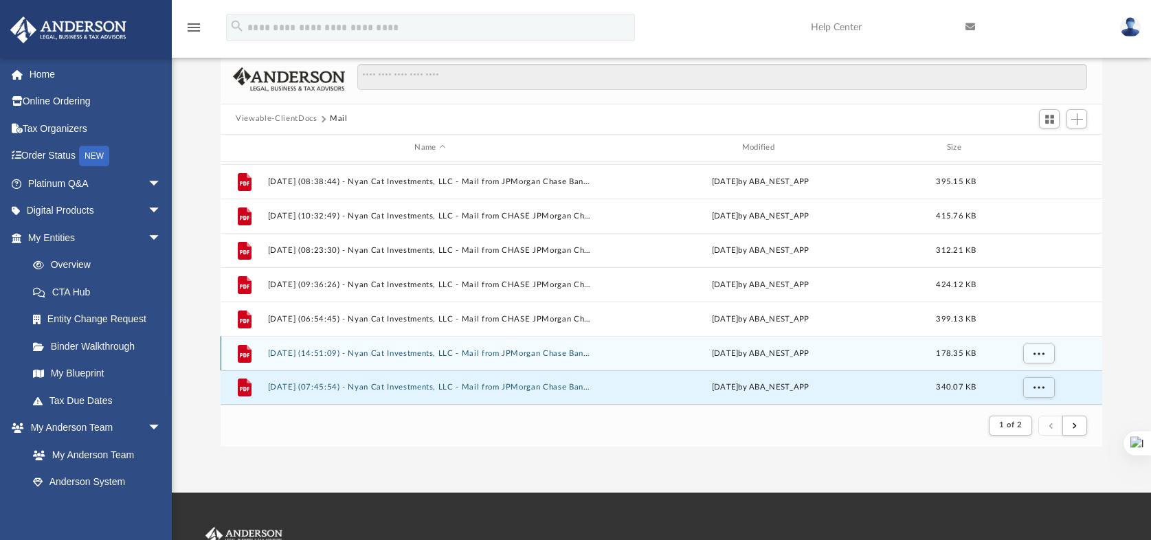
click at [552, 350] on button "[DATE] (14:51:09) - Nyan Cat Investments, LLC - Mail from JPMorgan Chase Bank, …" at bounding box center [430, 352] width 324 height 9
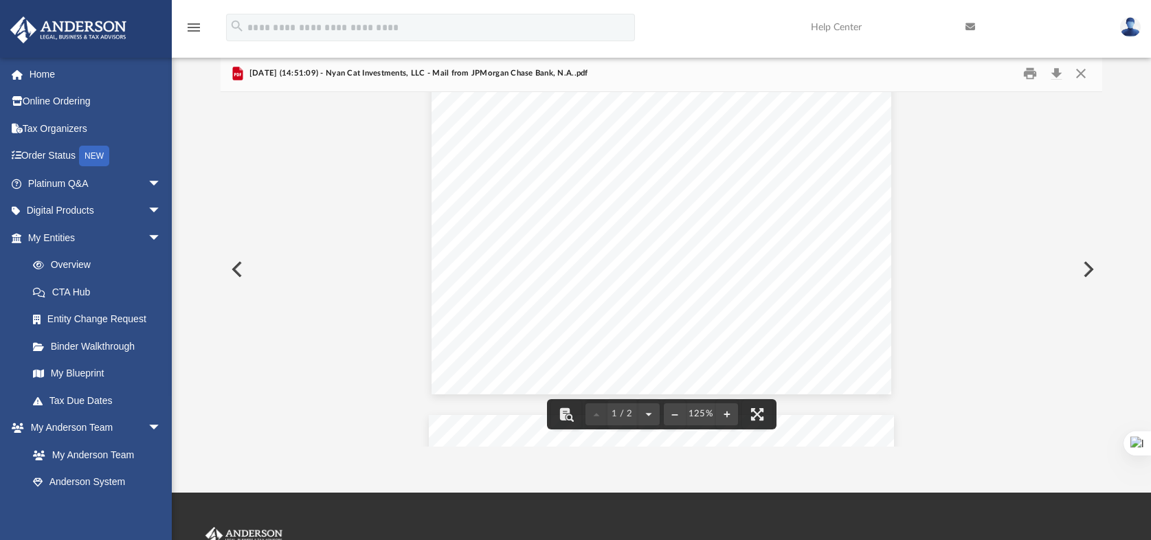
scroll to position [342, 0]
click at [1084, 69] on button "Close" at bounding box center [1080, 73] width 25 height 21
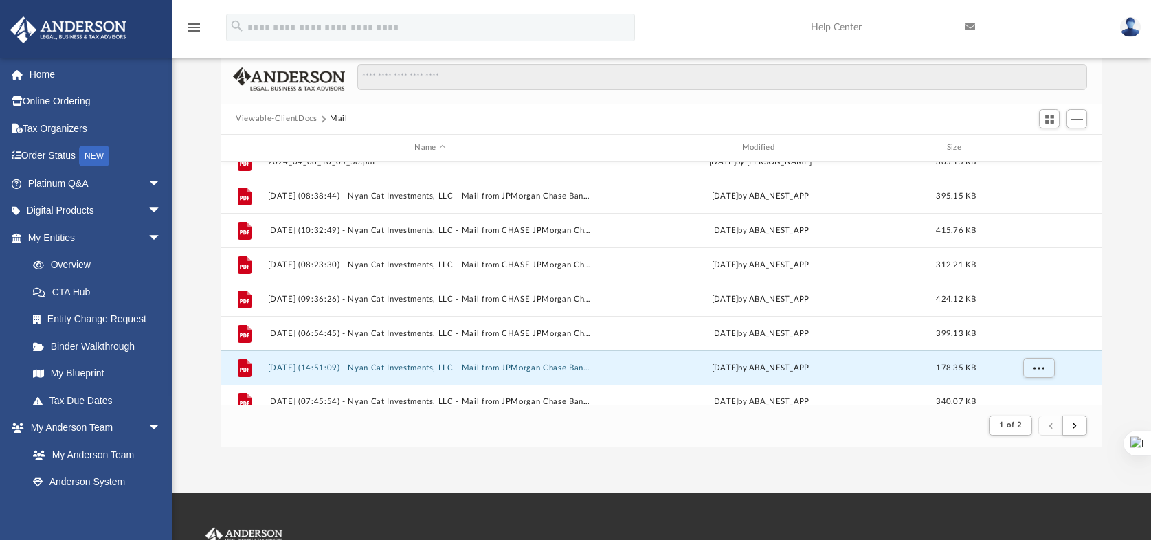
scroll to position [1448, 0]
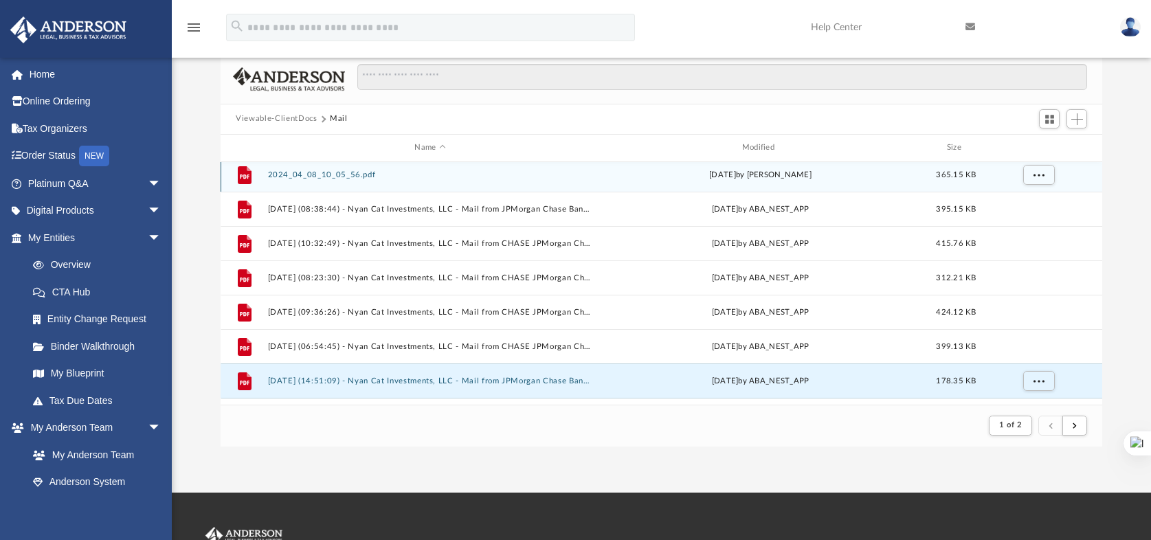
click at [352, 175] on button "2024_04_08_10_05_56.pdf" at bounding box center [430, 174] width 324 height 9
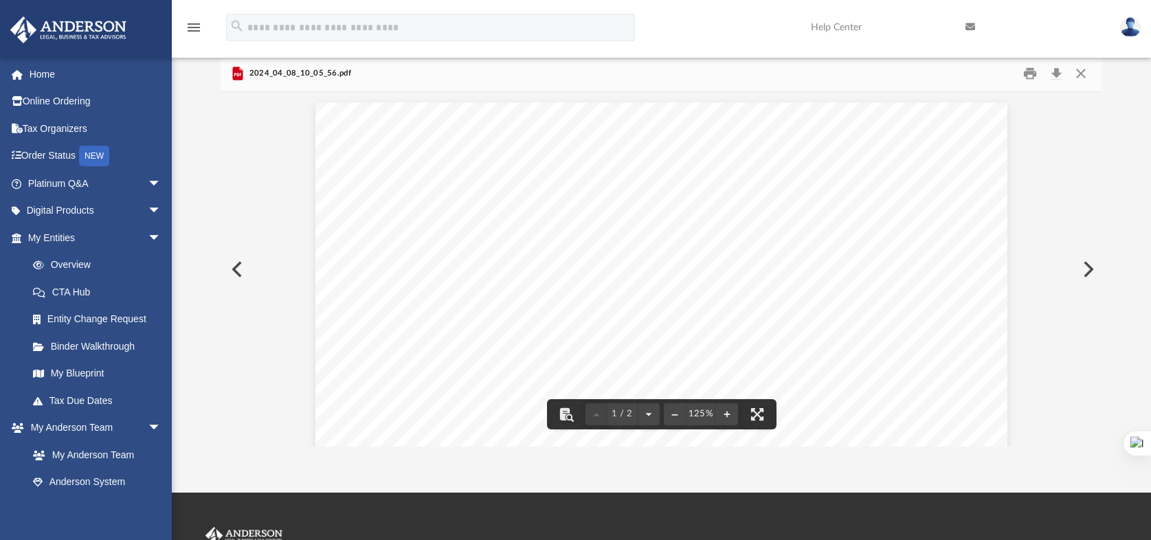
scroll to position [463, 0]
click at [1082, 68] on button "Close" at bounding box center [1080, 73] width 25 height 21
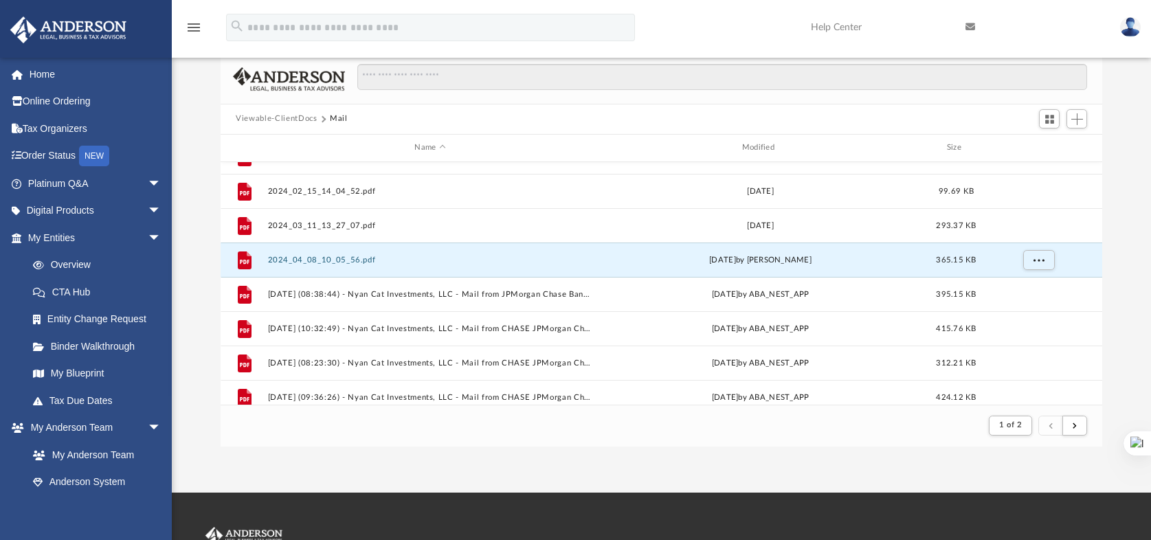
scroll to position [1362, 0]
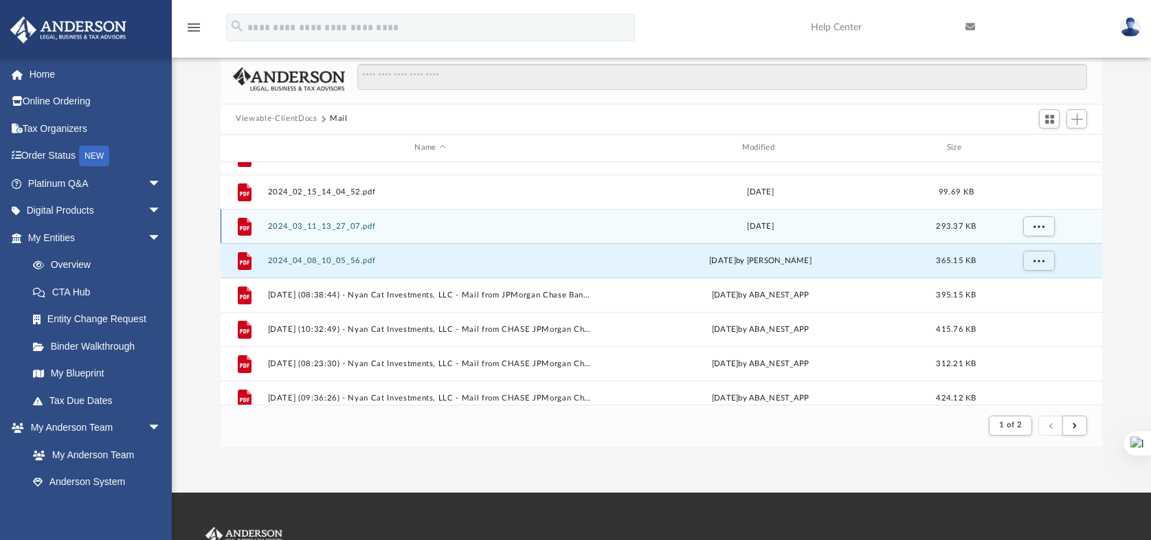
click at [346, 227] on button "2024_03_11_13_27_07.pdf" at bounding box center [430, 225] width 324 height 9
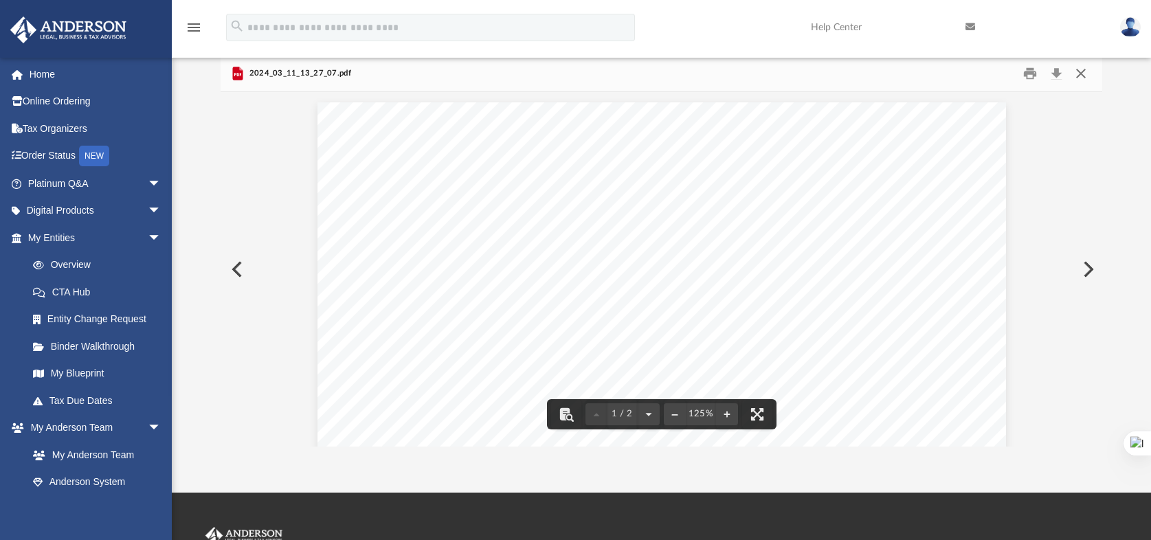
click at [1075, 69] on button "Close" at bounding box center [1080, 73] width 25 height 21
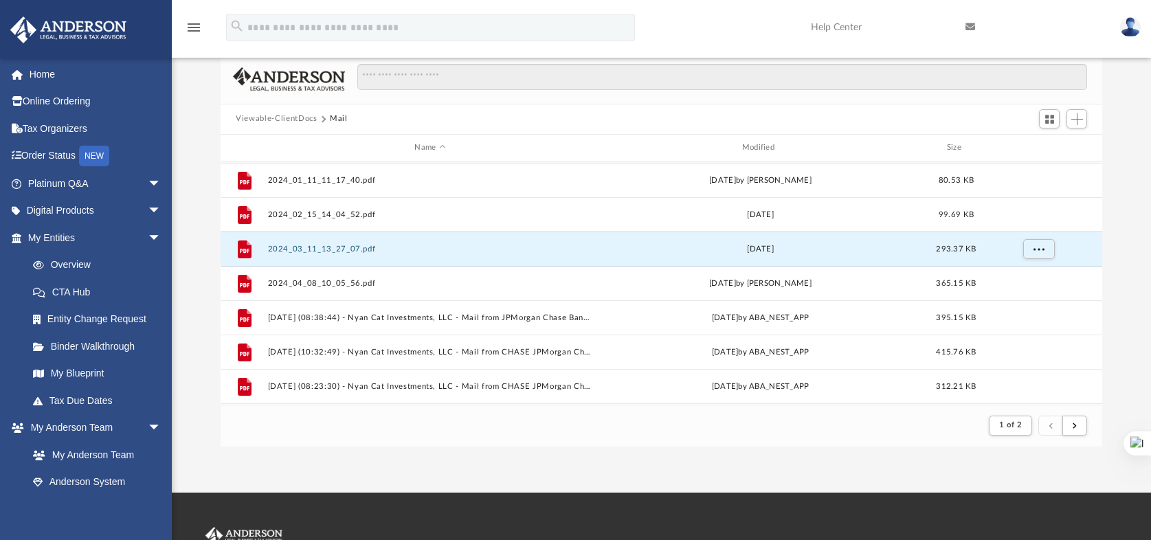
scroll to position [1337, 0]
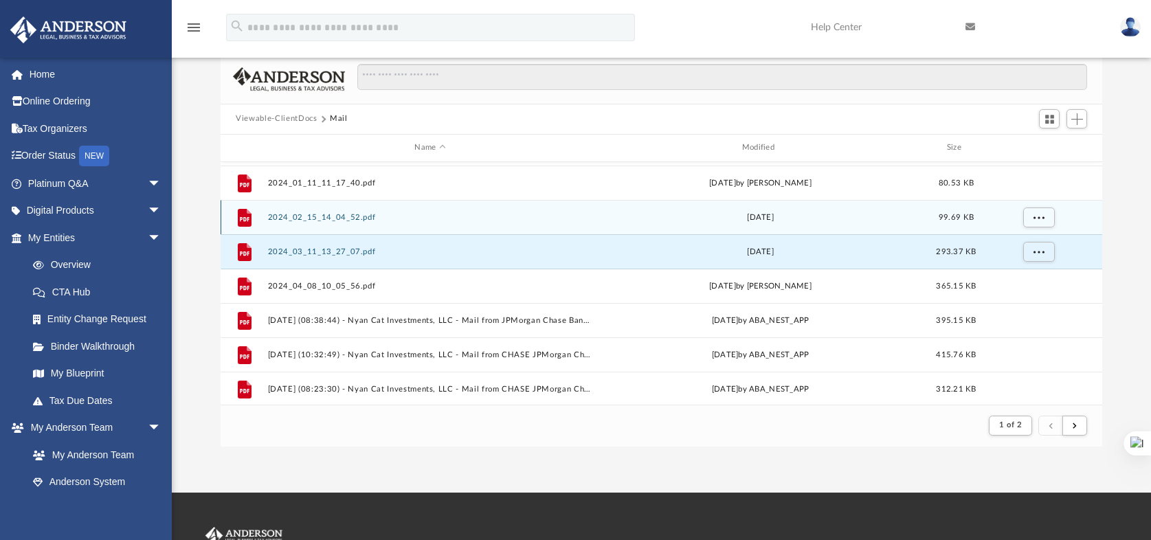
click at [348, 216] on button "2024_02_15_14_04_52.pdf" at bounding box center [430, 216] width 324 height 9
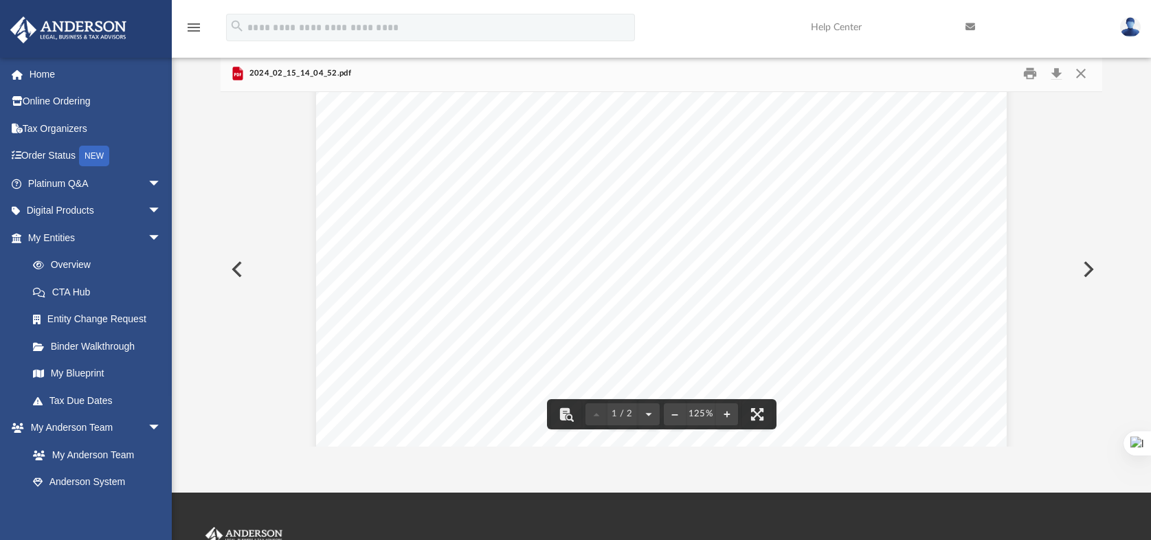
scroll to position [120, 0]
click at [1083, 71] on button "Close" at bounding box center [1080, 73] width 25 height 21
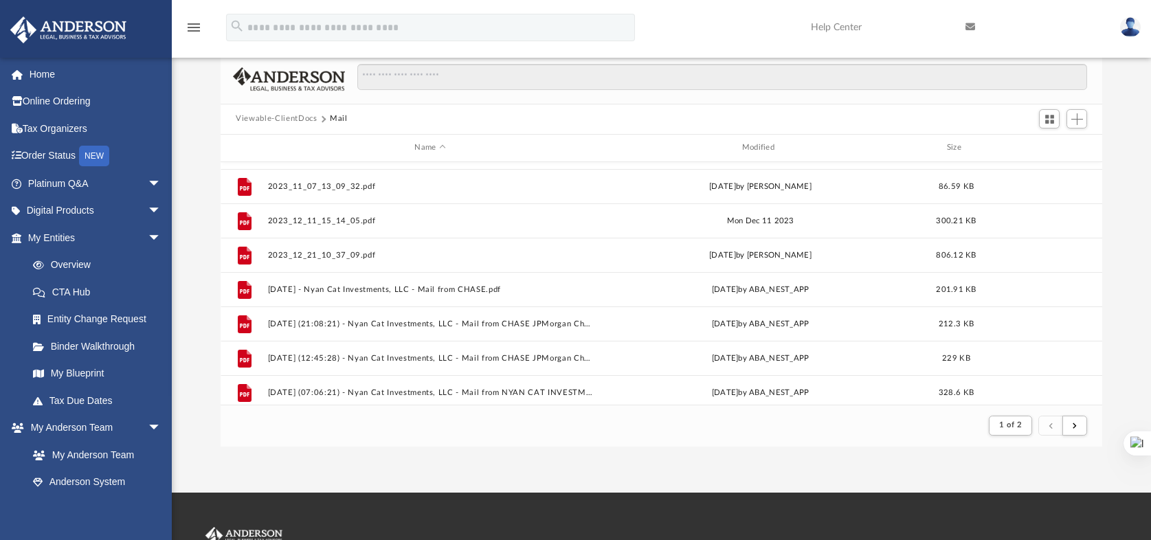
scroll to position [950, 0]
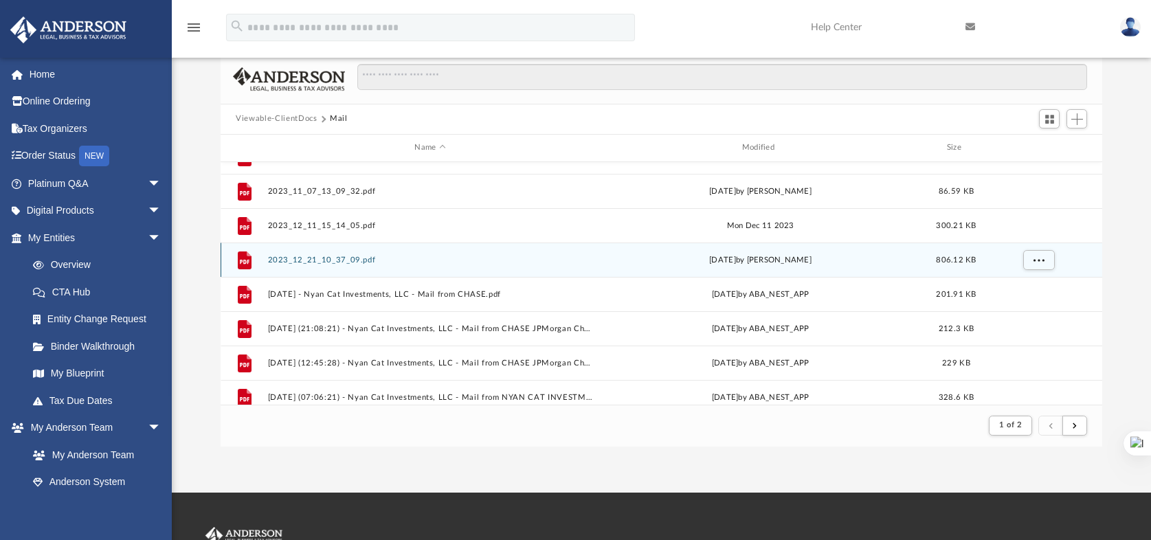
click at [337, 263] on button "2023_12_21_10_37_09.pdf" at bounding box center [430, 259] width 324 height 9
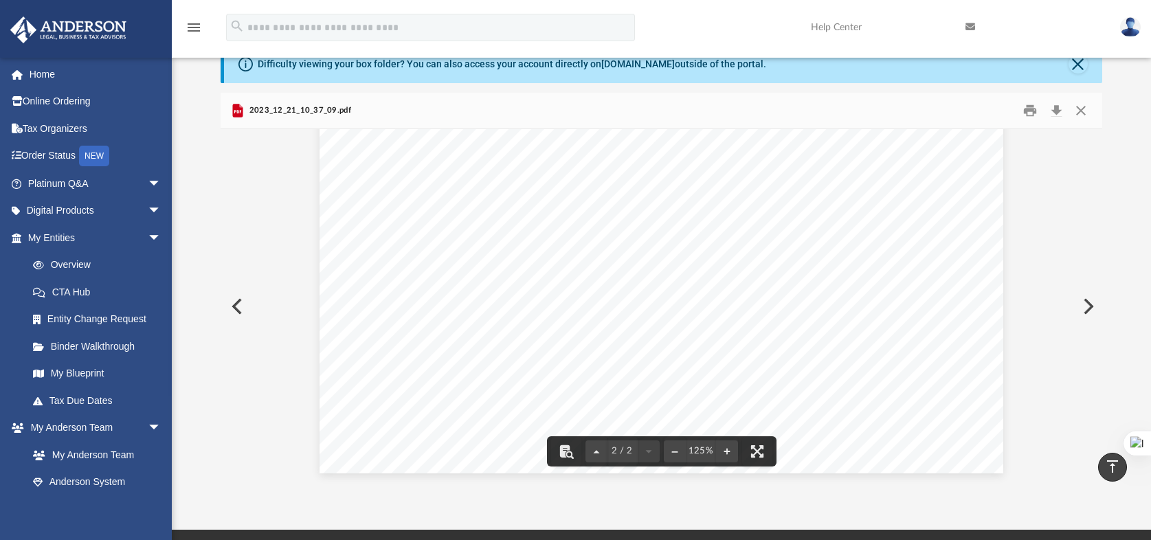
scroll to position [0, 0]
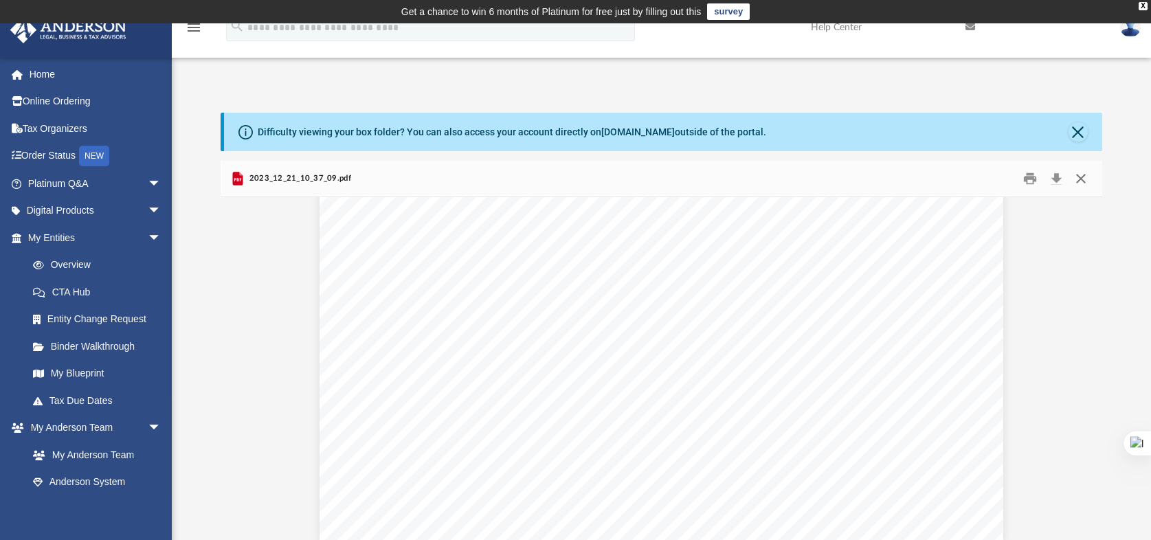
click at [1083, 177] on button "Close" at bounding box center [1080, 178] width 25 height 21
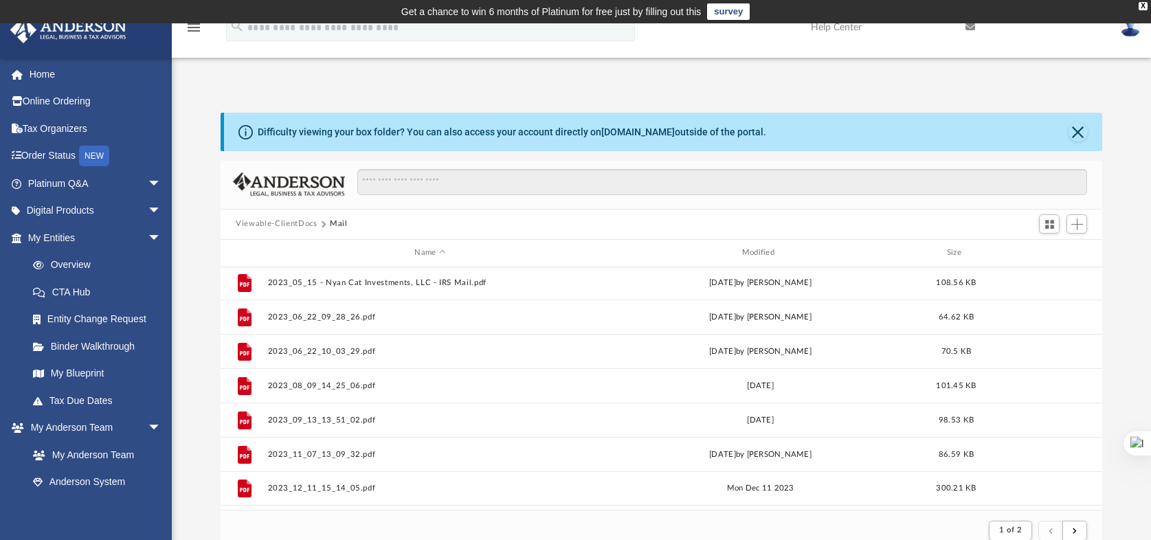
scroll to position [715, 0]
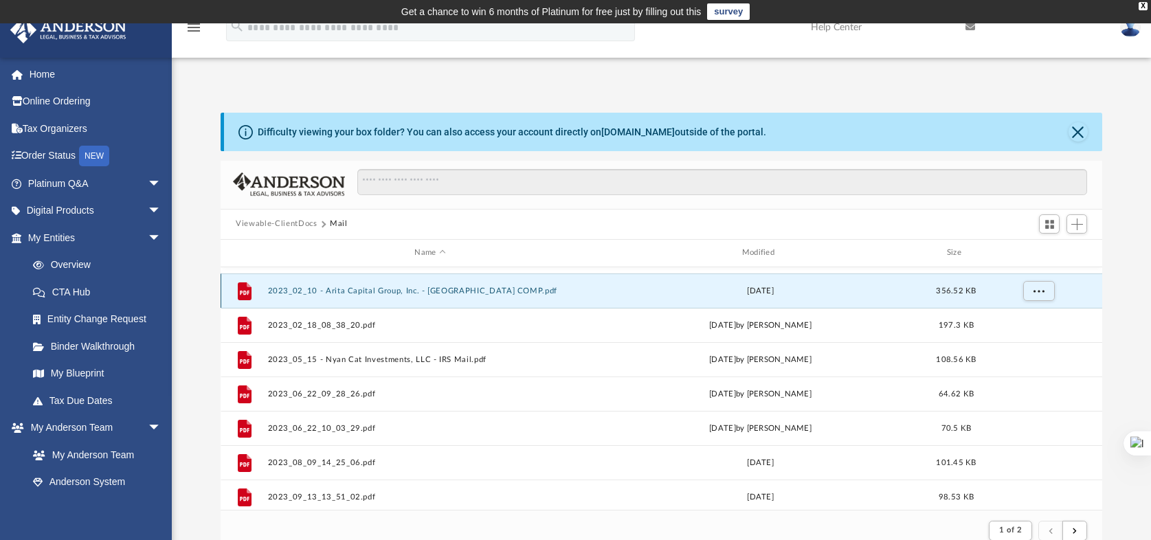
click at [447, 291] on button "2023_02_10 - Arita Capital Group, Inc. - [GEOGRAPHIC_DATA] COMP.pdf" at bounding box center [430, 290] width 324 height 9
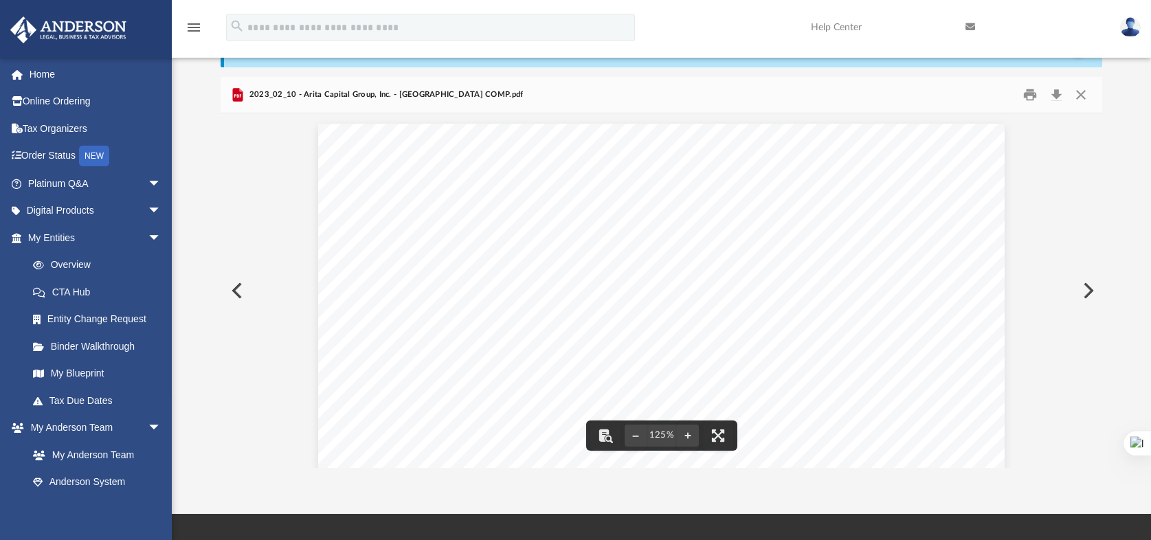
scroll to position [0, 0]
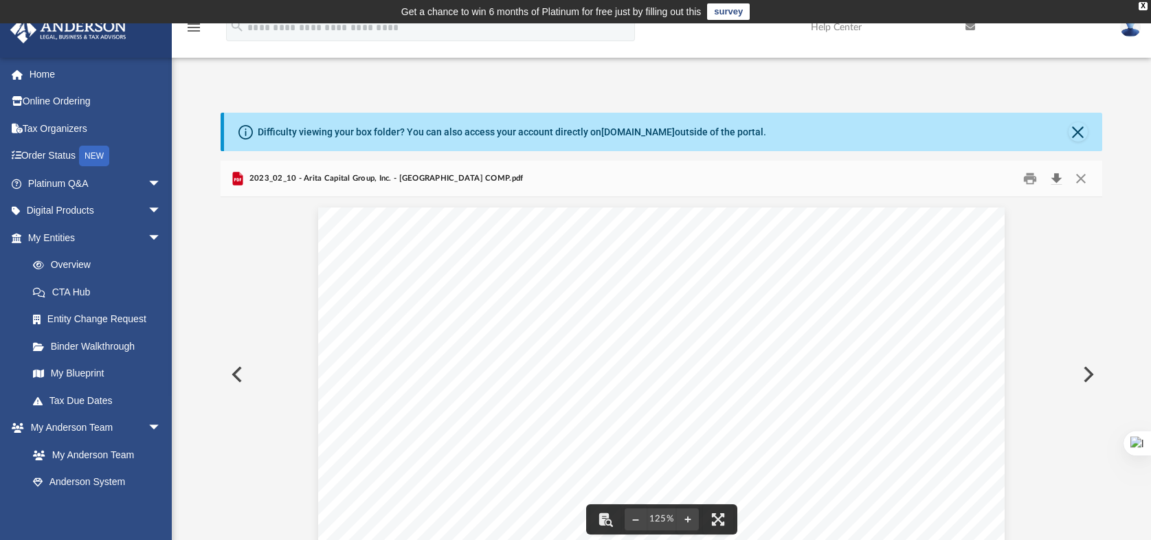
click at [1060, 176] on button "Download" at bounding box center [1056, 178] width 25 height 21
click at [1058, 174] on button "Download" at bounding box center [1056, 178] width 25 height 21
